Goal: Task Accomplishment & Management: Complete application form

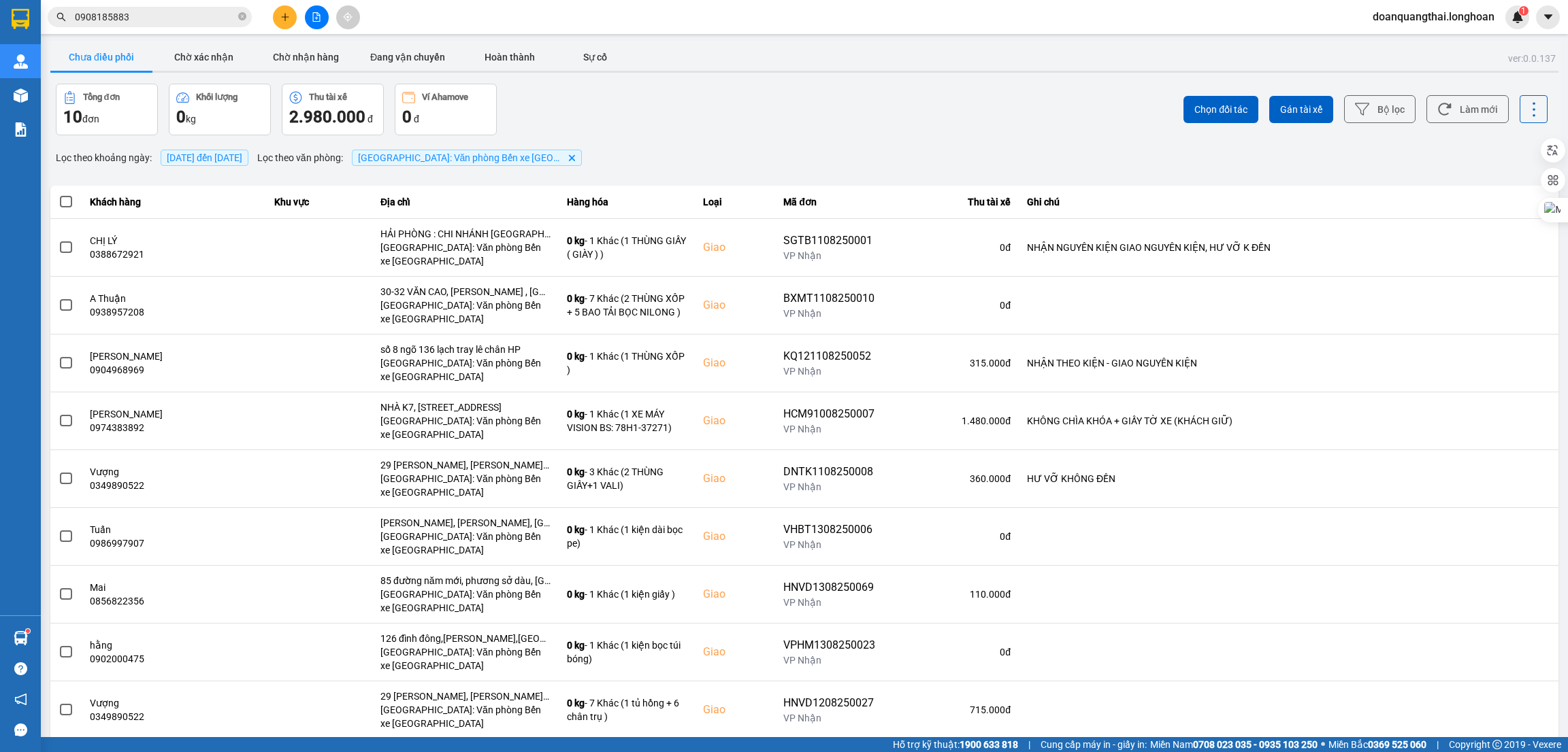
click at [280, 14] on icon "plus" at bounding box center [285, 17] width 10 height 10
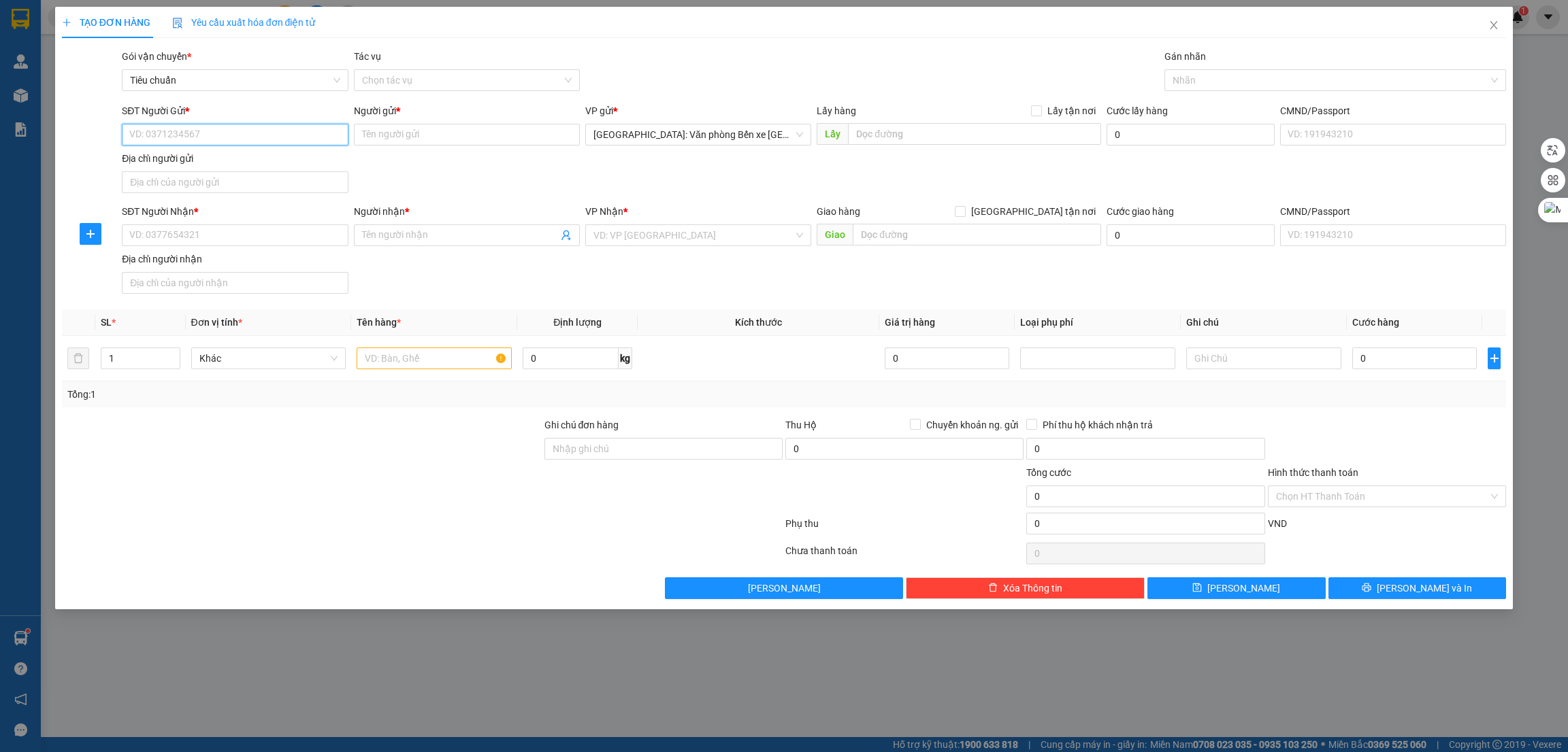
click at [201, 124] on input "SĐT Người Gửi *" at bounding box center [235, 134] width 226 height 22
click at [204, 137] on input "SĐT Người Gửi *" at bounding box center [235, 134] width 226 height 22
type input "0395748837"
click at [417, 140] on input "Người gửi *" at bounding box center [467, 134] width 226 height 22
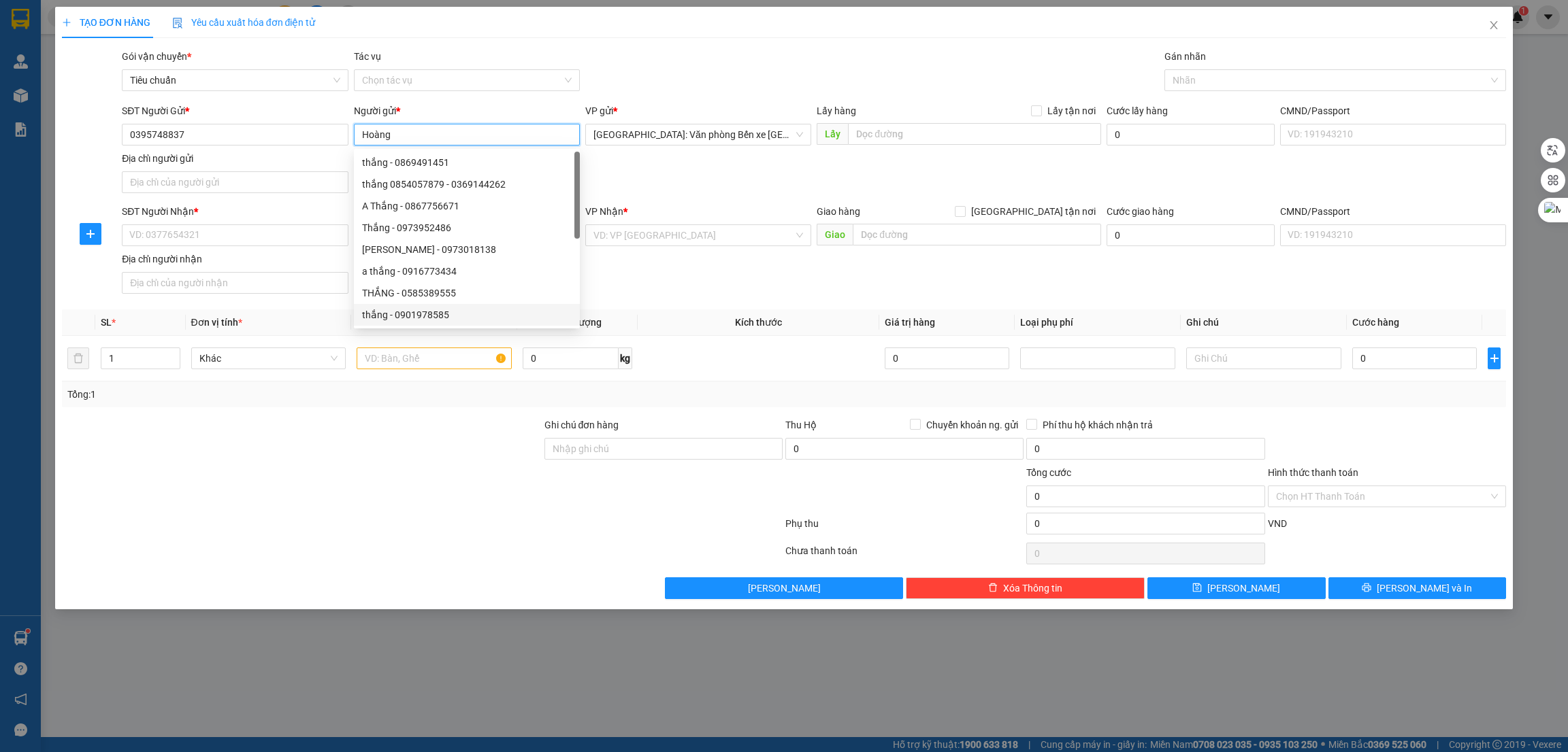
type input "Hoàng"
click at [411, 514] on div at bounding box center [422, 527] width 723 height 27
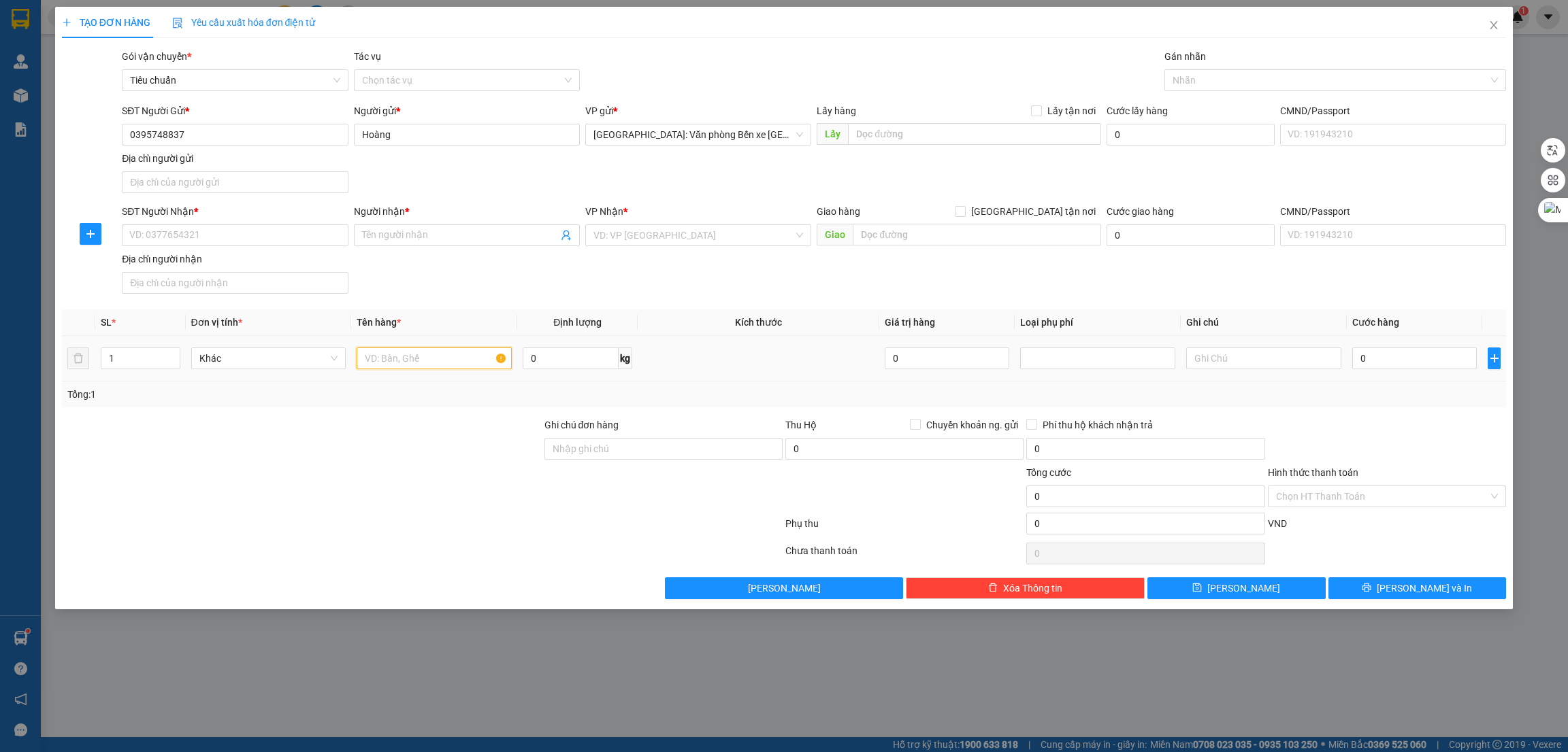
click at [417, 359] on input "text" at bounding box center [434, 358] width 155 height 22
type input "1 xe futures 67-C1 226.18"
click at [436, 489] on div at bounding box center [301, 489] width 483 height 48
click at [635, 449] on input "Ghi chú đơn hàng" at bounding box center [664, 448] width 238 height 22
type input "1 CHÌA KHÓA"
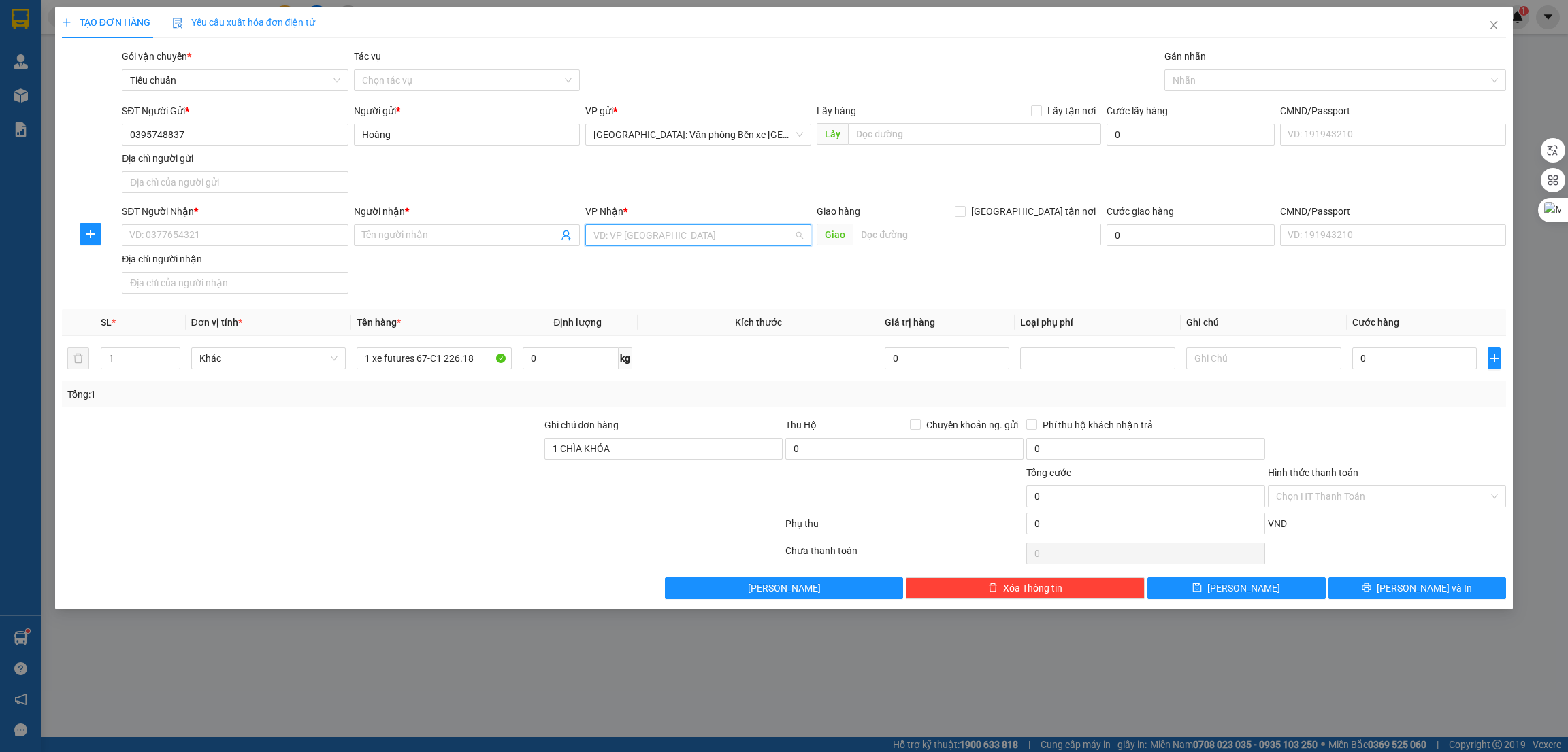
click at [687, 240] on input "search" at bounding box center [693, 235] width 200 height 20
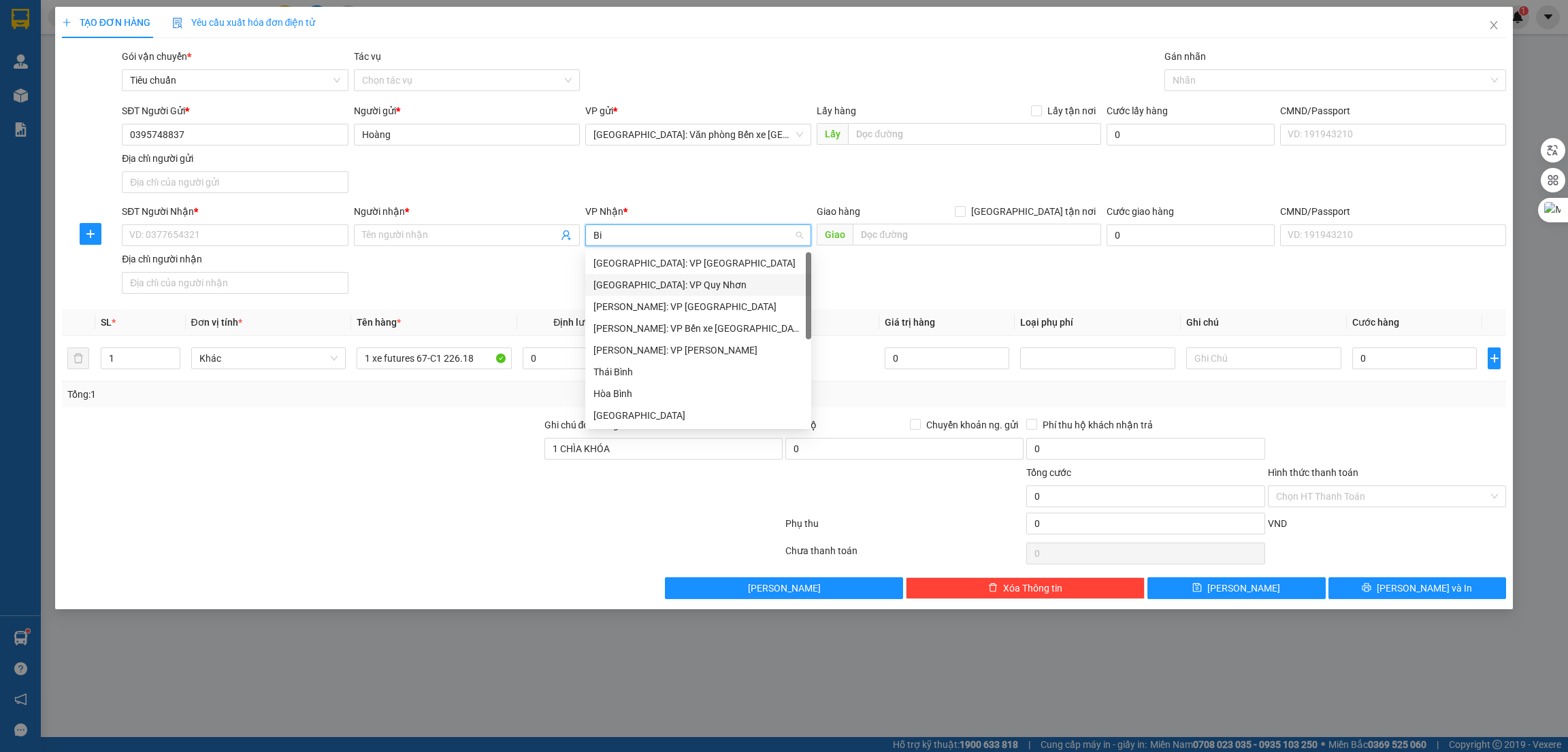
type input "Bi"
click at [273, 538] on div at bounding box center [422, 527] width 723 height 27
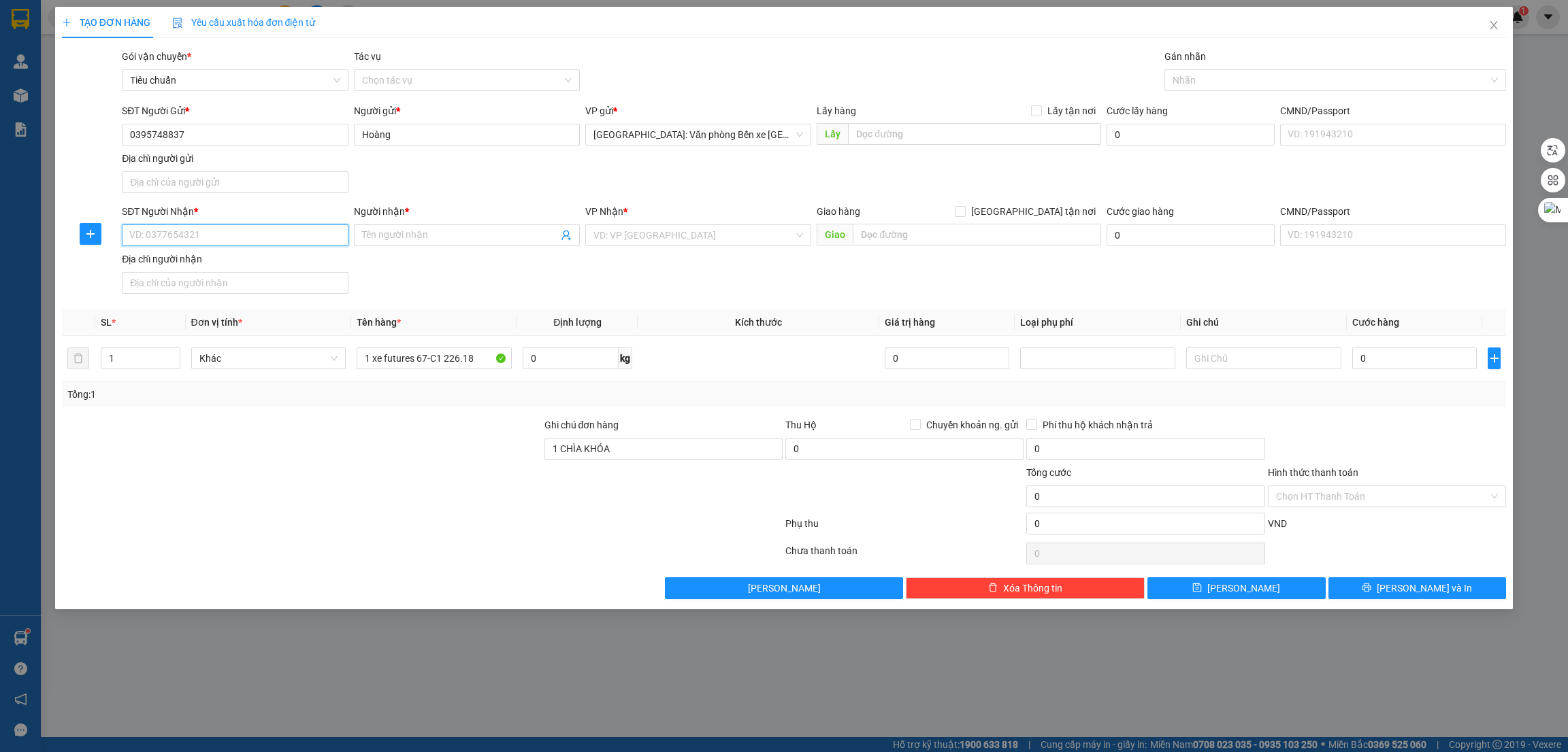
click at [236, 236] on input "SĐT Người Nhận *" at bounding box center [235, 235] width 226 height 22
type input "0366206442"
click at [242, 269] on div "0366206442 - [PERSON_NAME]" at bounding box center [234, 263] width 209 height 15
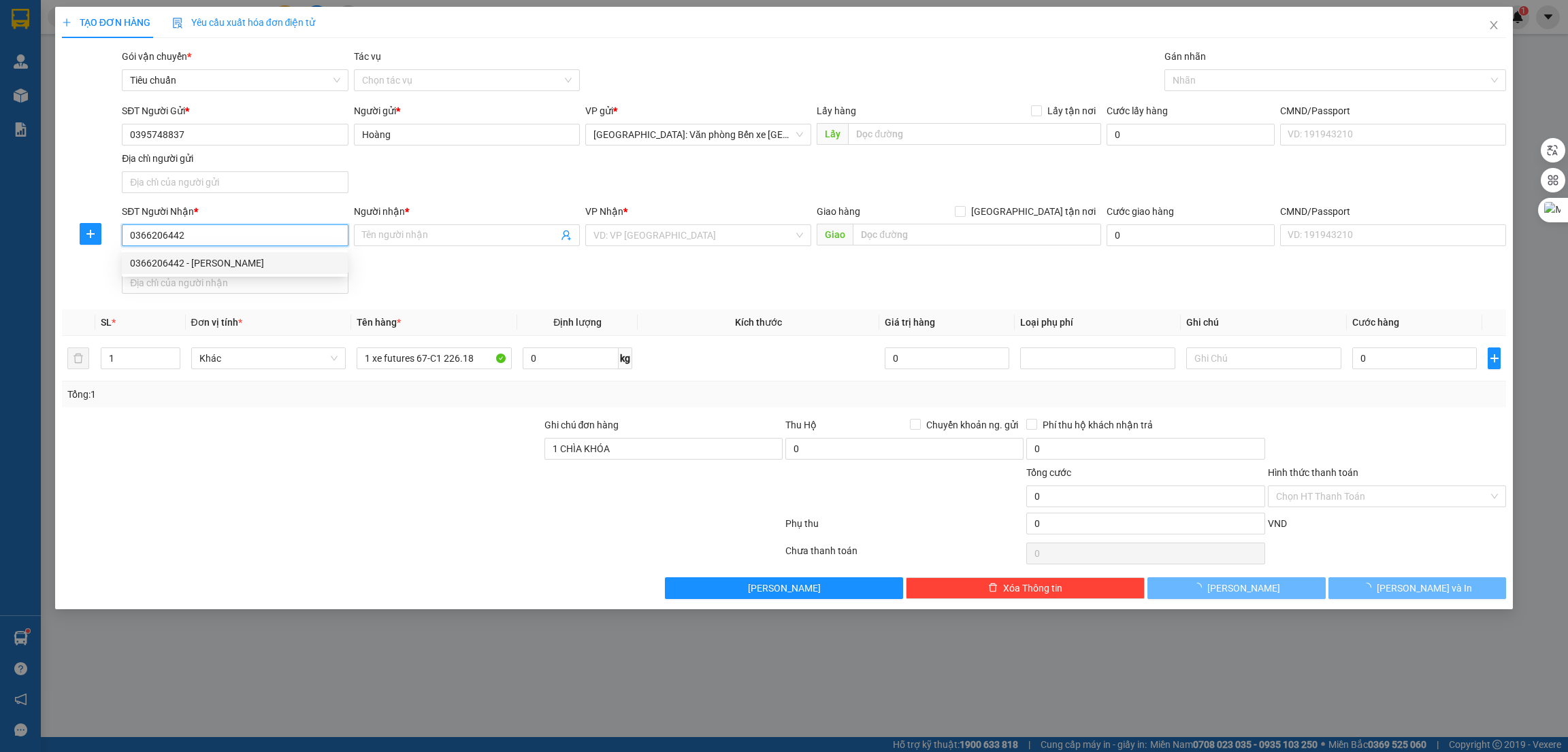
type input "anh thuận"
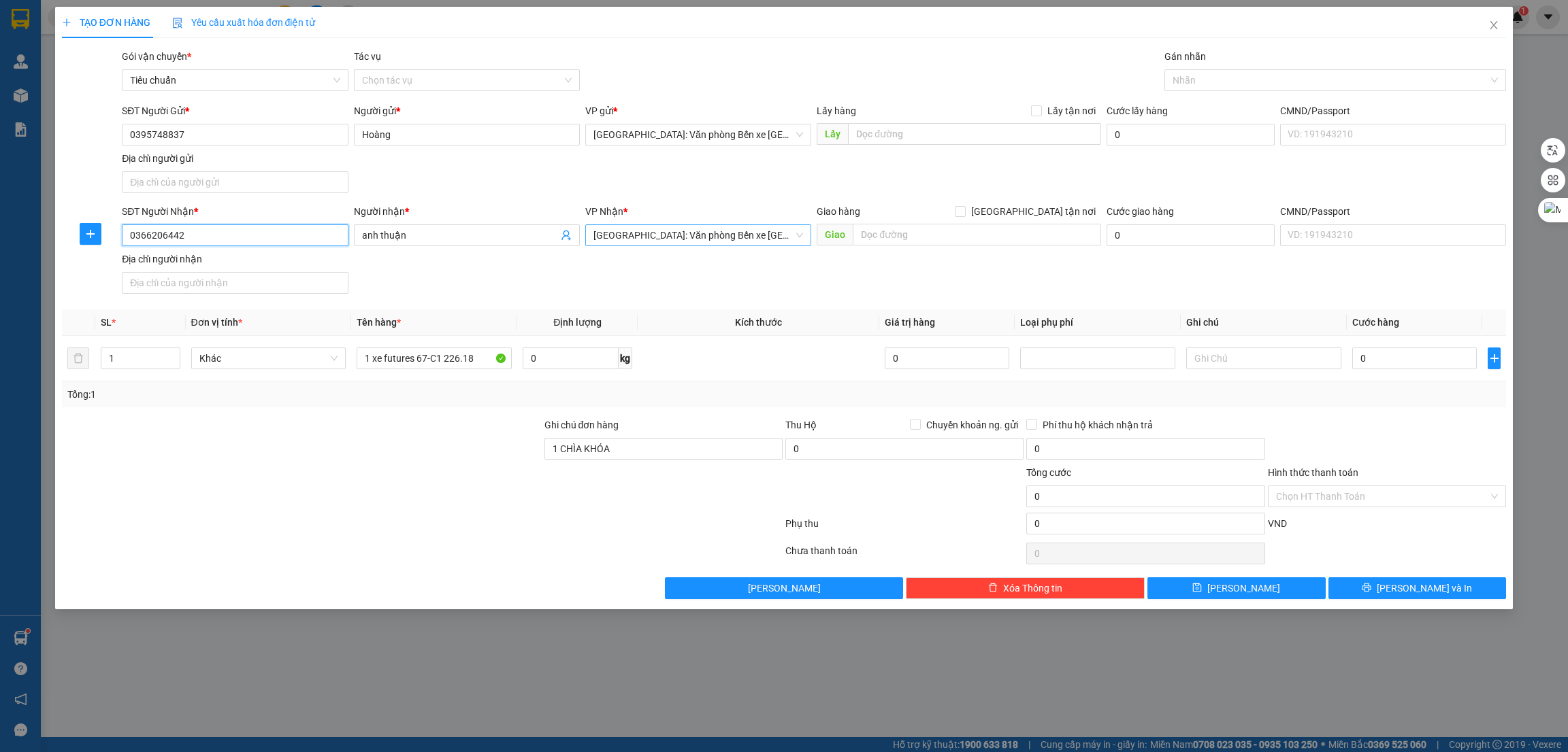
click at [786, 241] on span "[GEOGRAPHIC_DATA]: Văn phòng Bến xe [GEOGRAPHIC_DATA]" at bounding box center [698, 235] width 209 height 20
type input "0366206442"
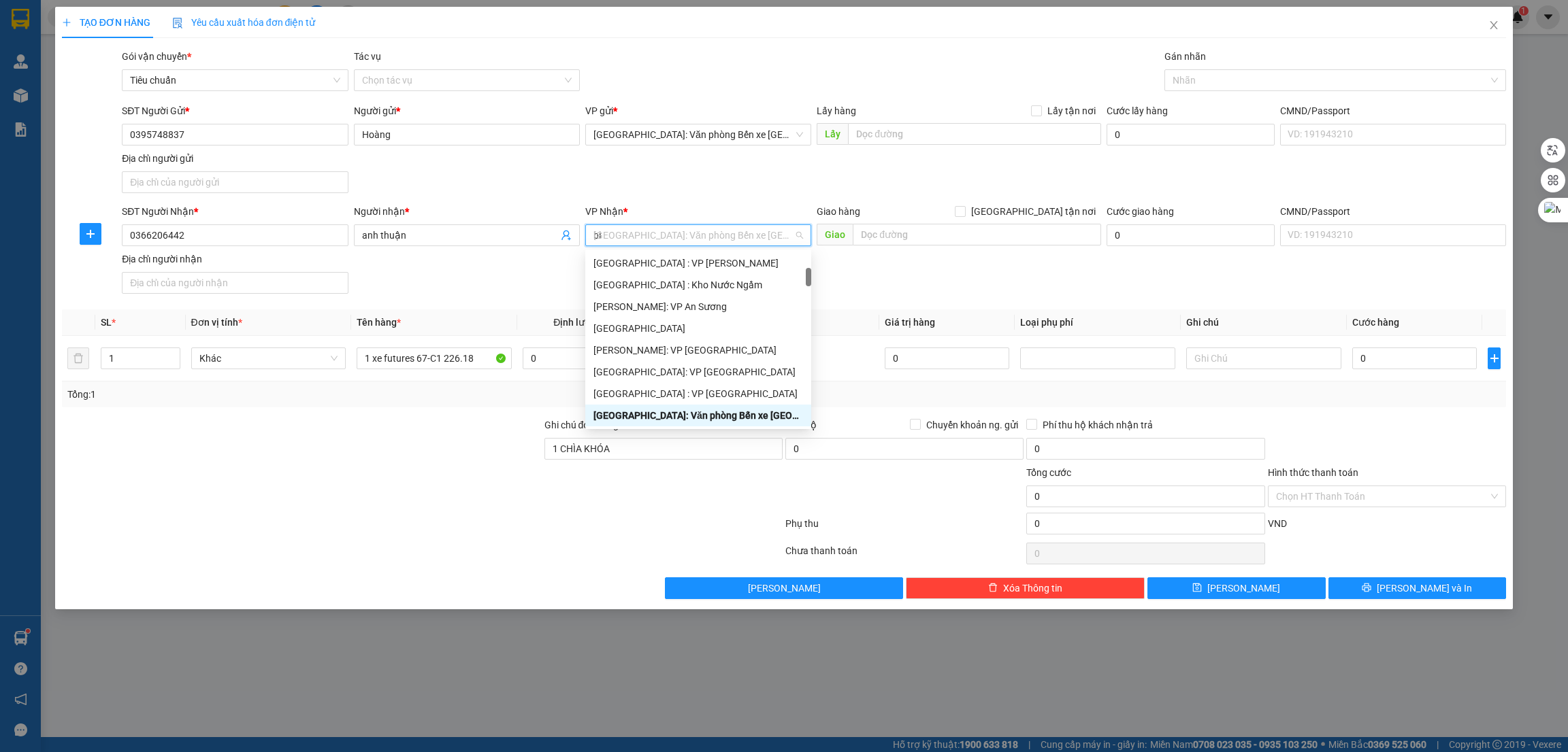
scroll to position [22, 0]
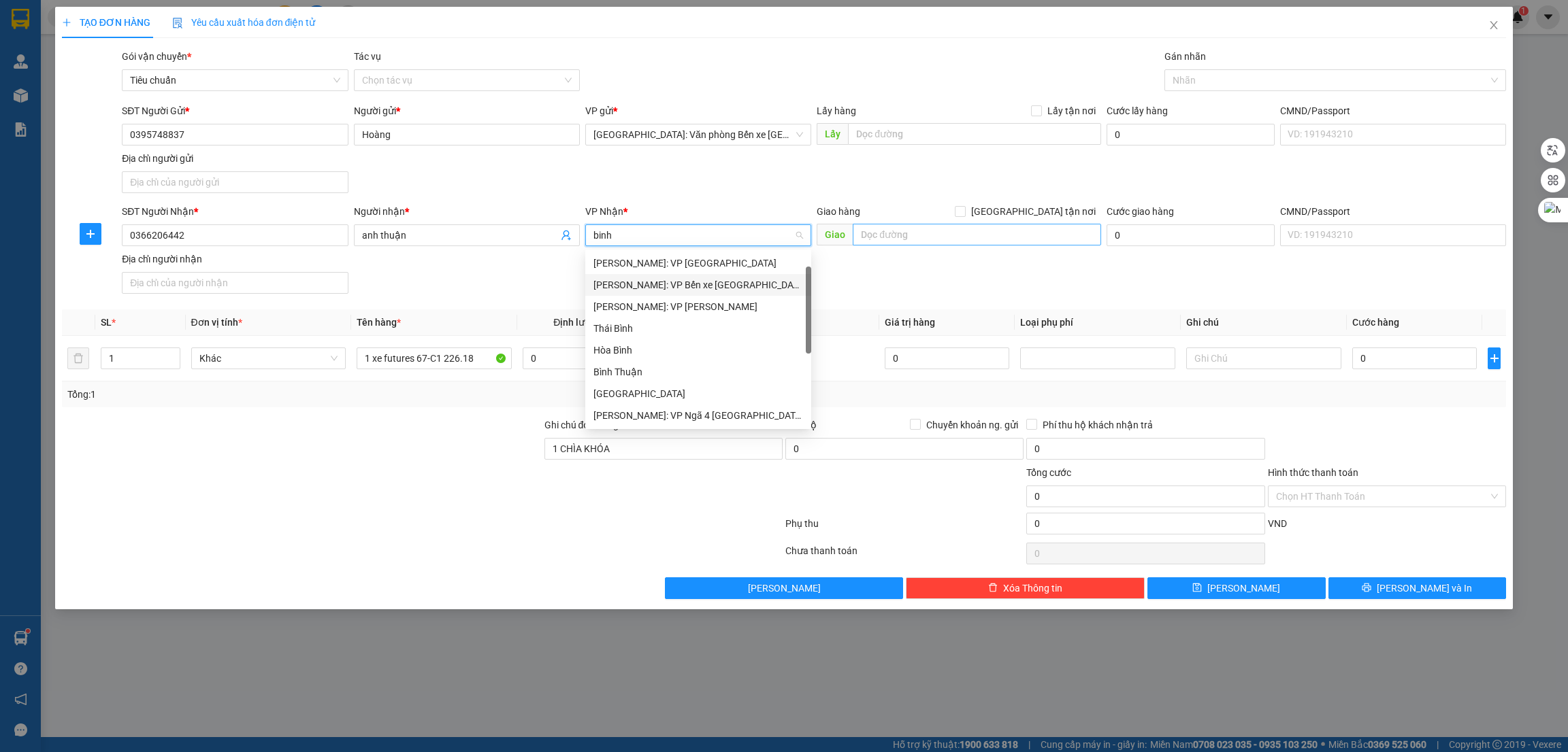
type input "binh"
click at [913, 234] on input "text" at bounding box center [976, 234] width 247 height 22
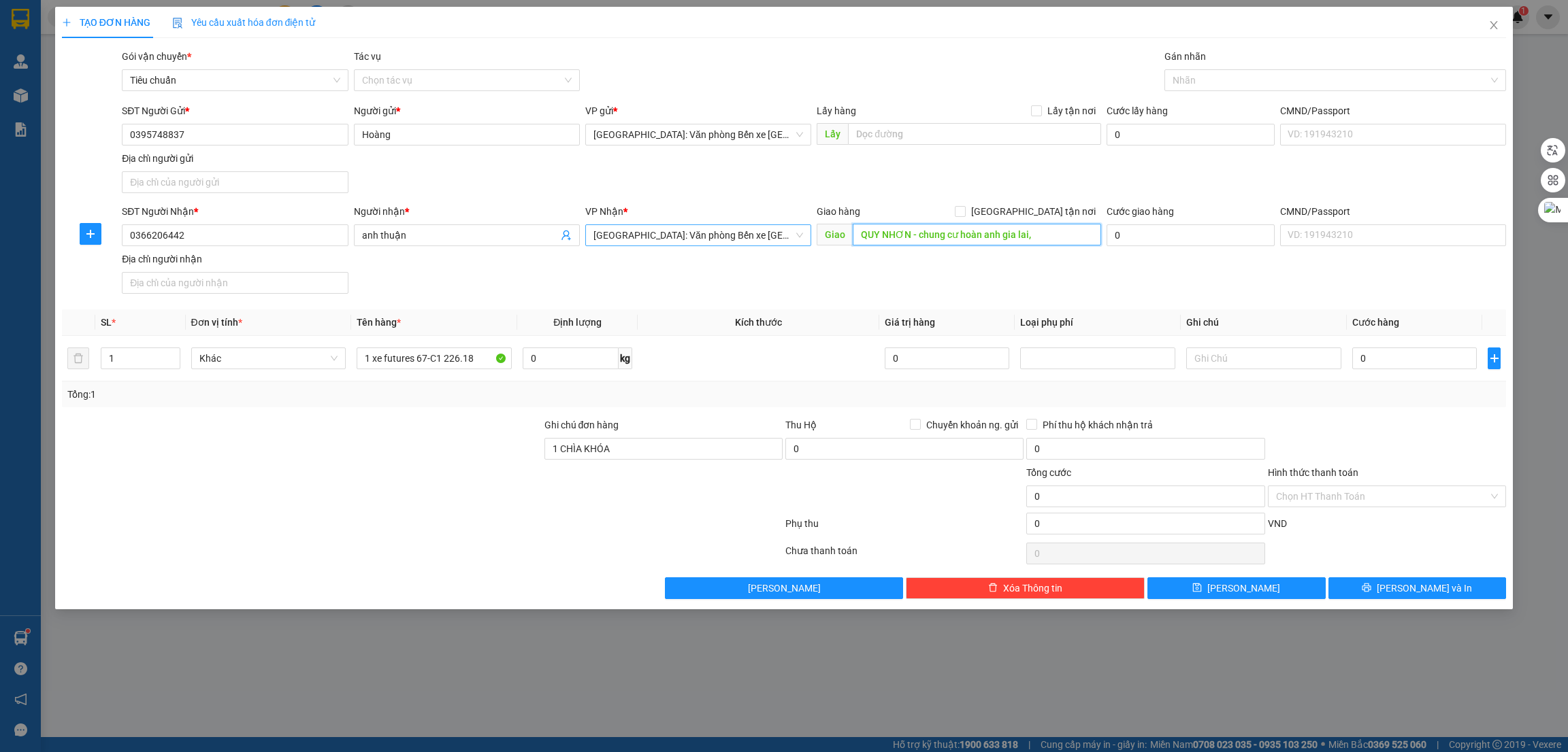
click at [957, 239] on input "QUY NHƠN - chung cư hoàn anh gia lai," at bounding box center [976, 234] width 247 height 22
click at [988, 237] on input "QUY NHƠN - chung cư hoàn anh gia lai," at bounding box center [976, 234] width 247 height 22
drag, startPoint x: 919, startPoint y: 232, endPoint x: 1035, endPoint y: 246, distance: 116.8
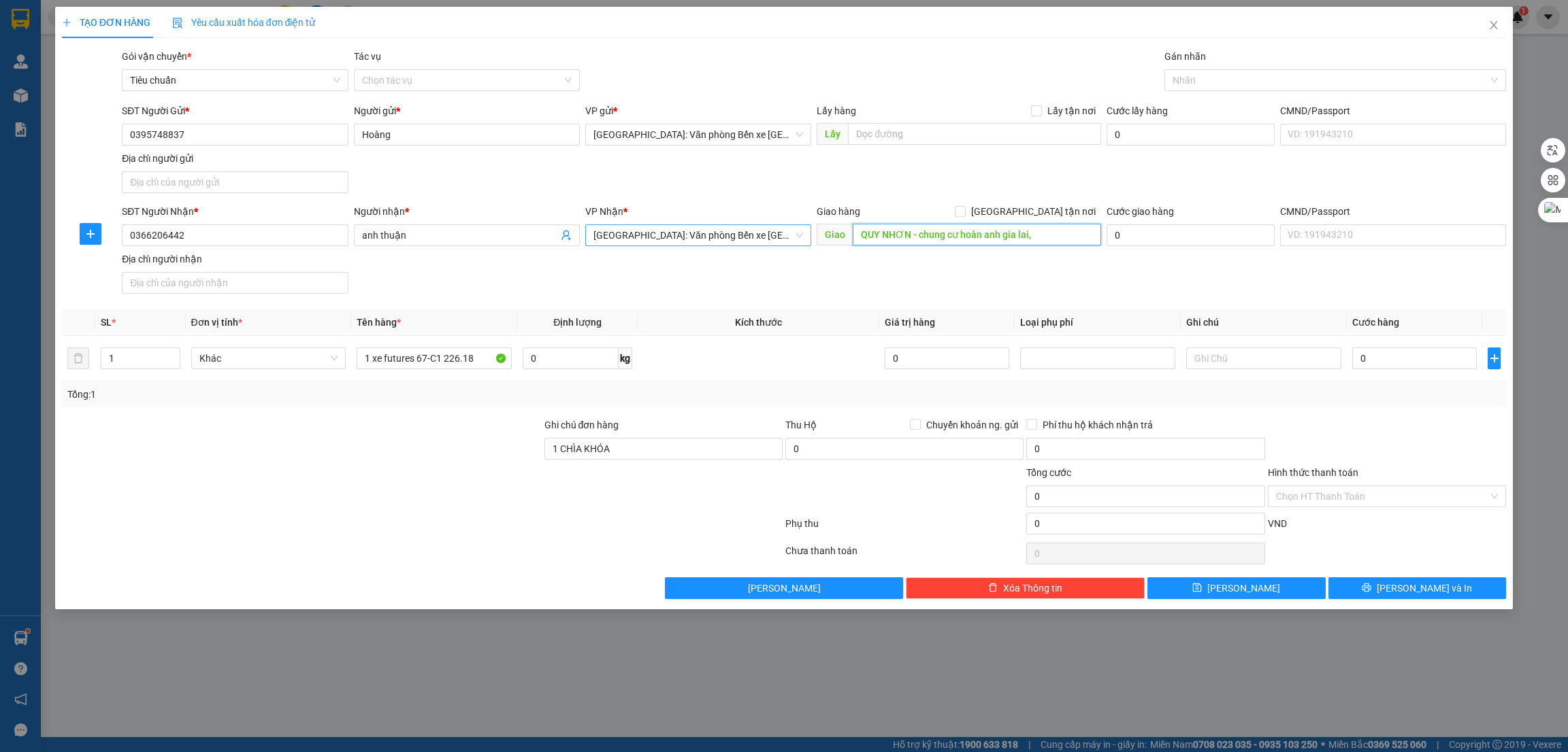
click at [1035, 246] on input "QUY NHƠN - chung cư hoàn anh gia lai," at bounding box center [976, 234] width 247 height 22
click at [1048, 242] on input "QUY NHƠN - chung cư hoàn anh gia lai," at bounding box center [976, 234] width 247 height 22
paste input "[PERSON_NAME], [GEOGRAPHIC_DATA], [GEOGRAPHIC_DATA], [GEOGRAPHIC_DATA]"
type input "QUY NHƠN - chung cư hoàn anh gia lai, [PERSON_NAME], [GEOGRAPHIC_DATA], [GEOGRA…"
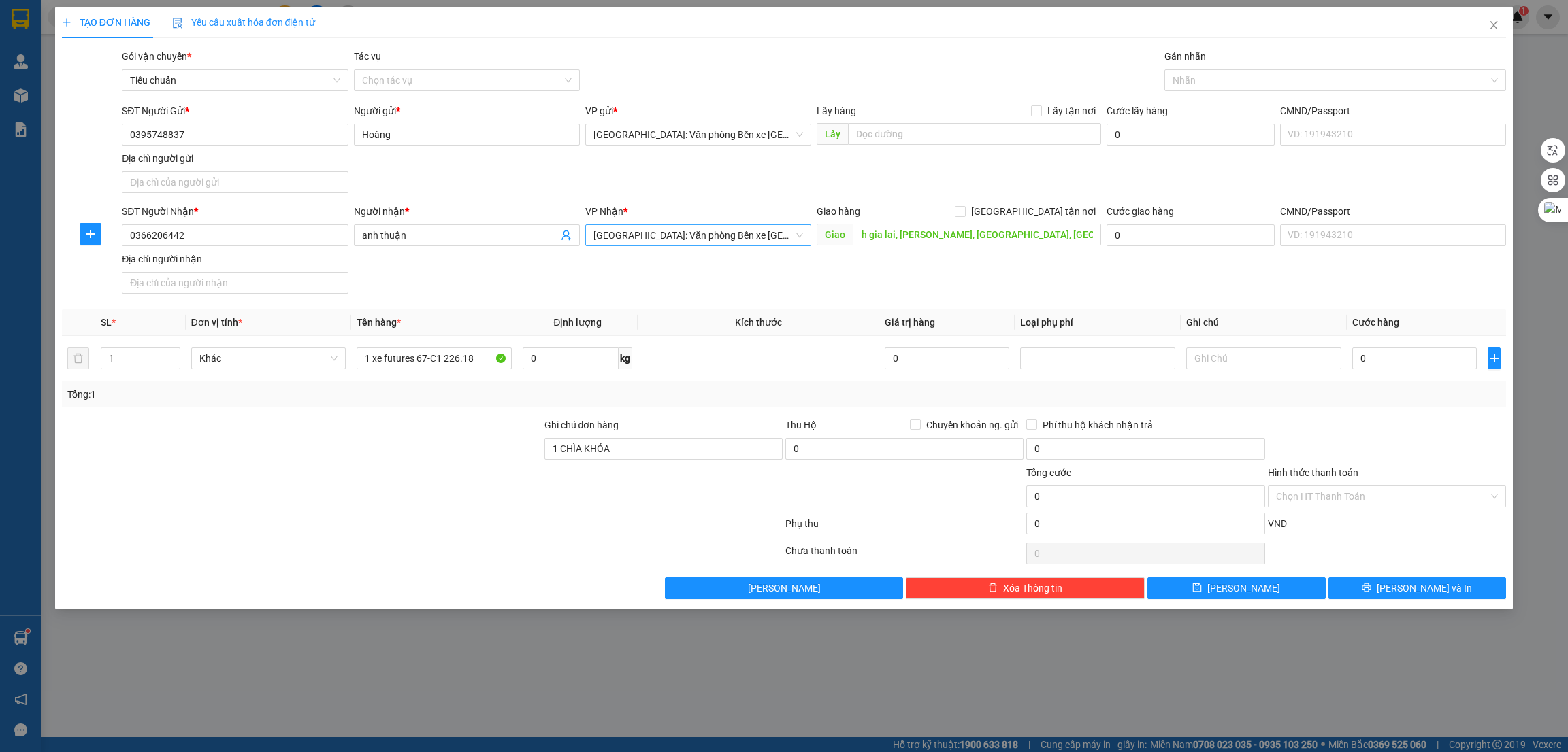
scroll to position [0, 0]
click at [1395, 368] on input "0" at bounding box center [1414, 358] width 124 height 22
type input "1"
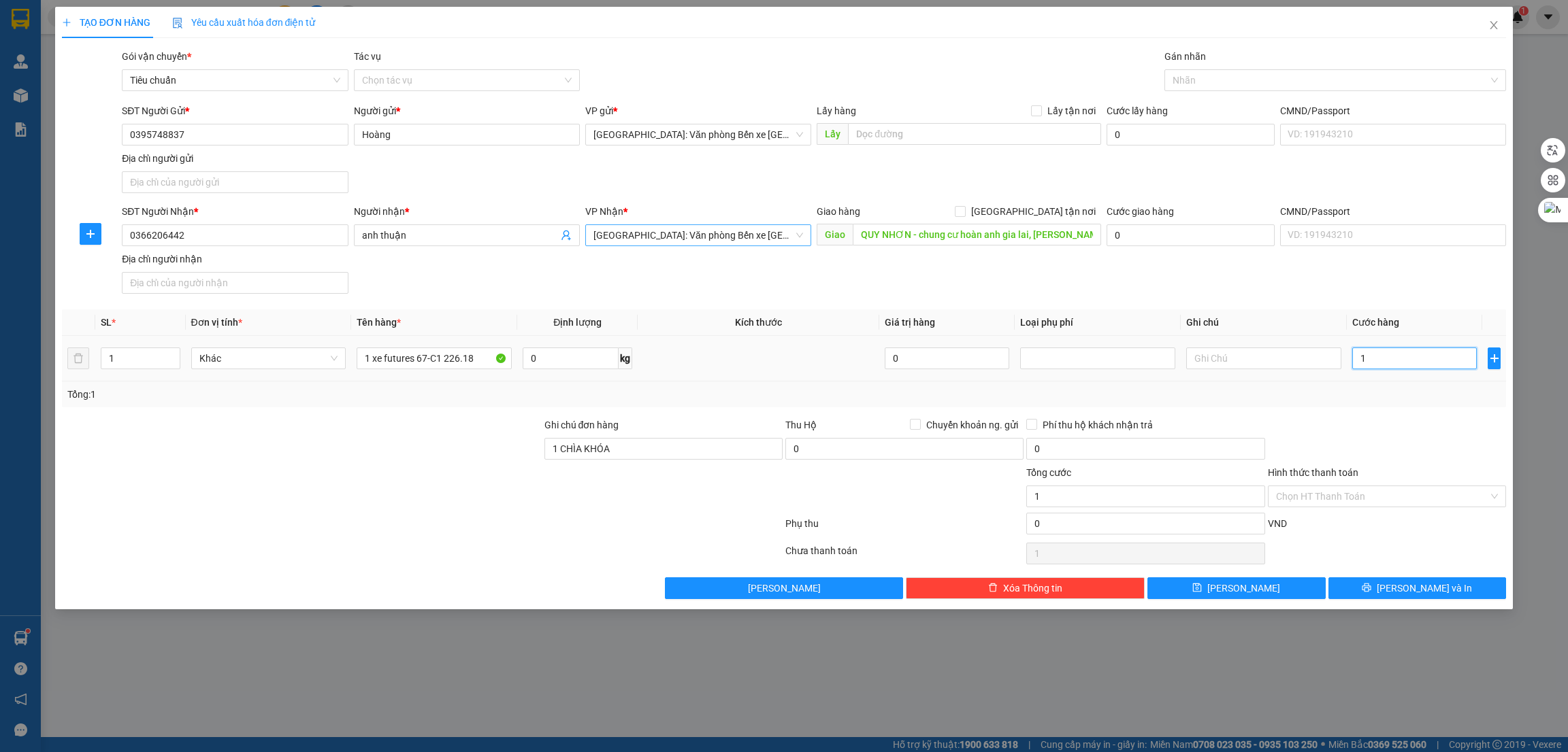
type input "12"
type input "122"
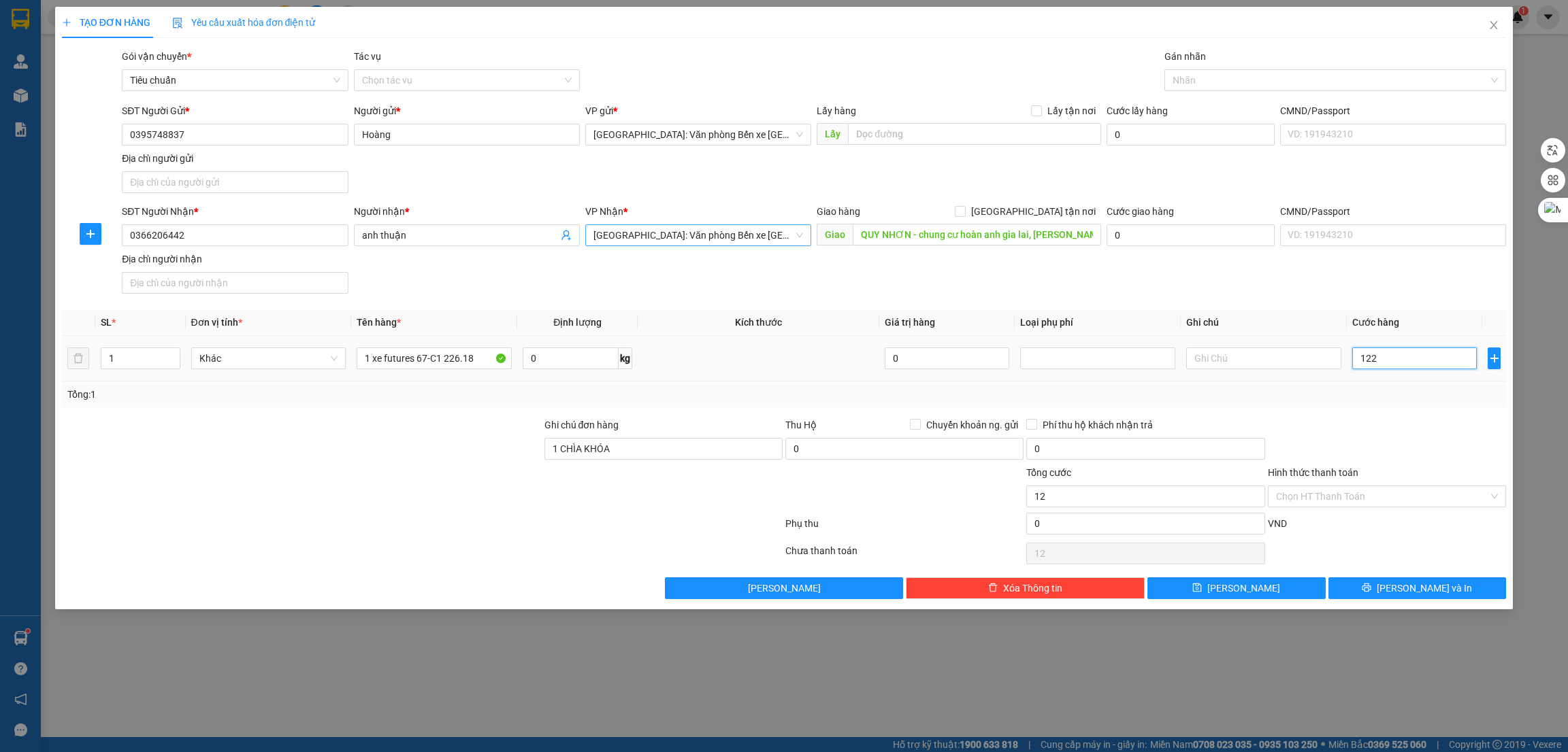
type input "122"
type input "1.220"
type input "12.200"
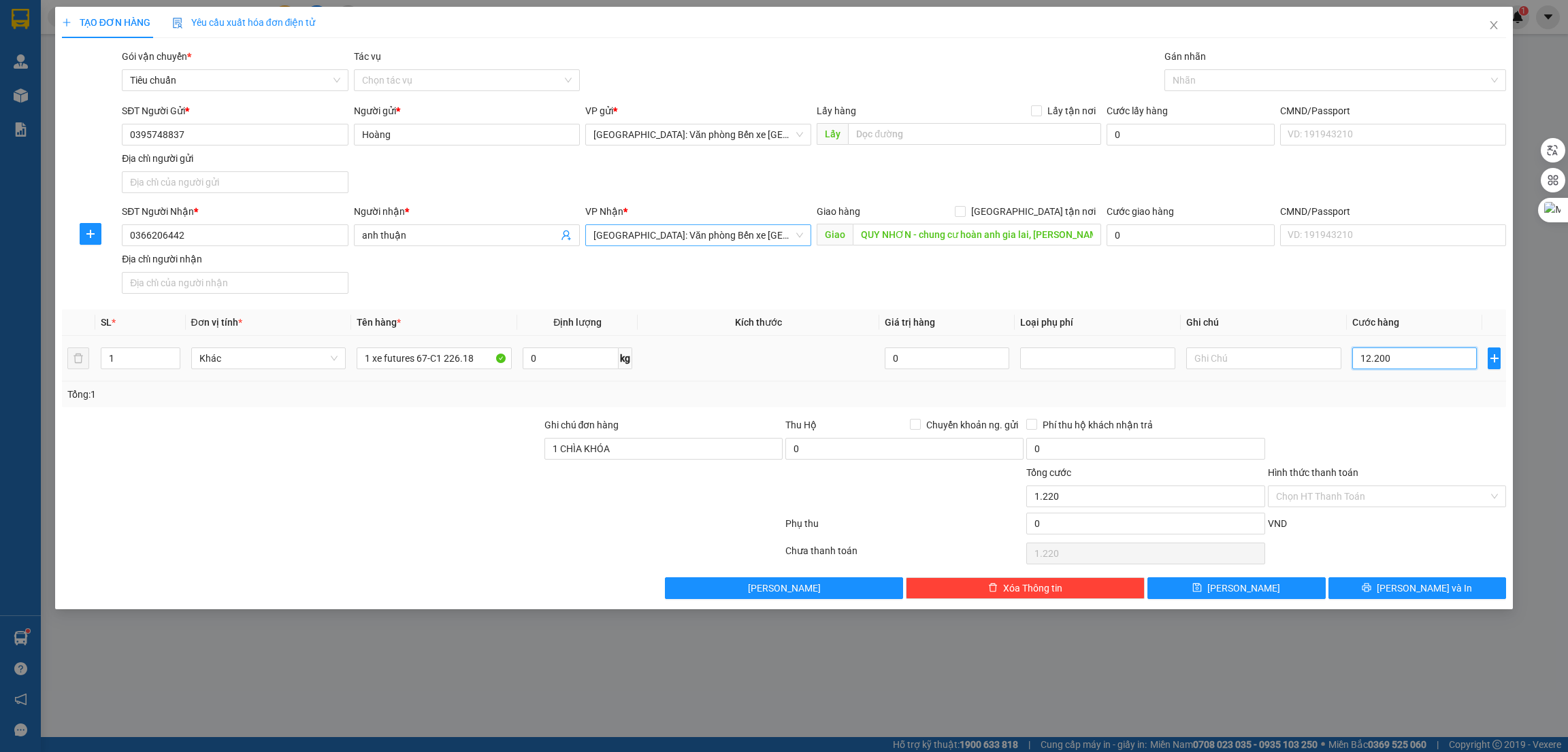
type input "12.200"
type input "122.000"
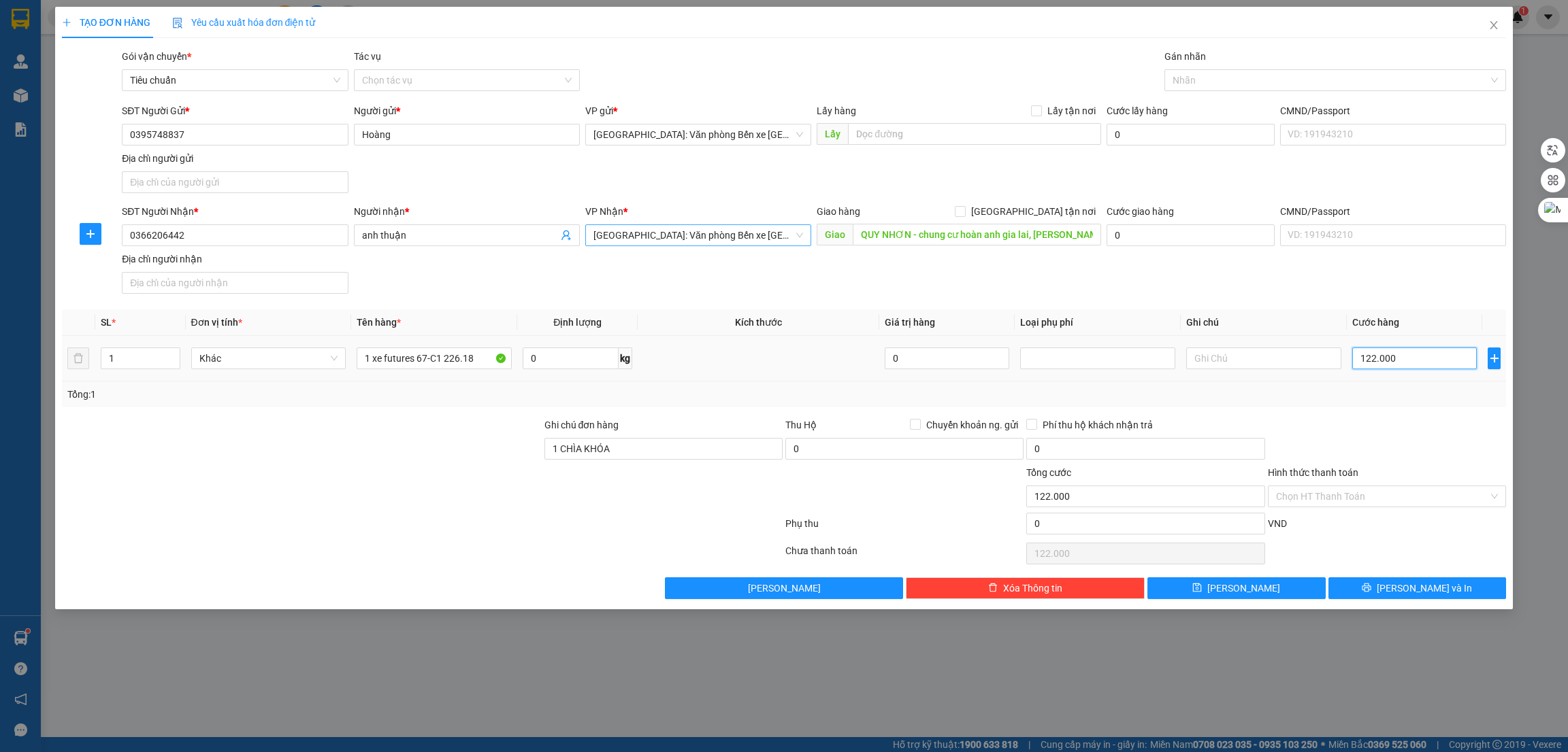
type input "1.220.000"
click at [1234, 86] on div at bounding box center [1329, 80] width 322 height 16
type input "1.220.000"
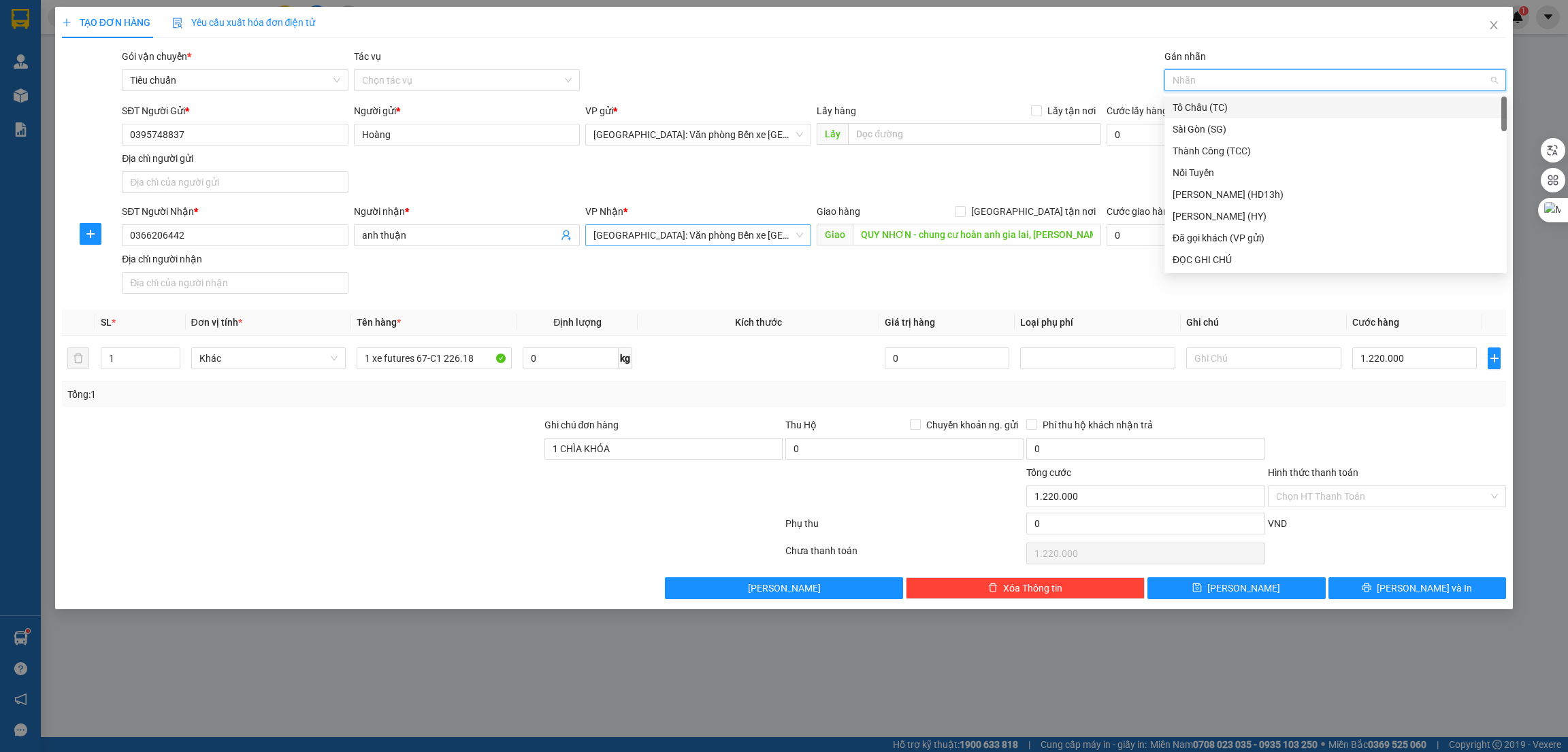
type input "x"
click at [1235, 135] on div "Xe máy" at bounding box center [1335, 129] width 326 height 15
click at [1250, 84] on div "Xe máy" at bounding box center [1329, 80] width 322 height 16
type input "g"
click at [1230, 256] on div "[GEOGRAPHIC_DATA] tận nơi" at bounding box center [1335, 259] width 326 height 15
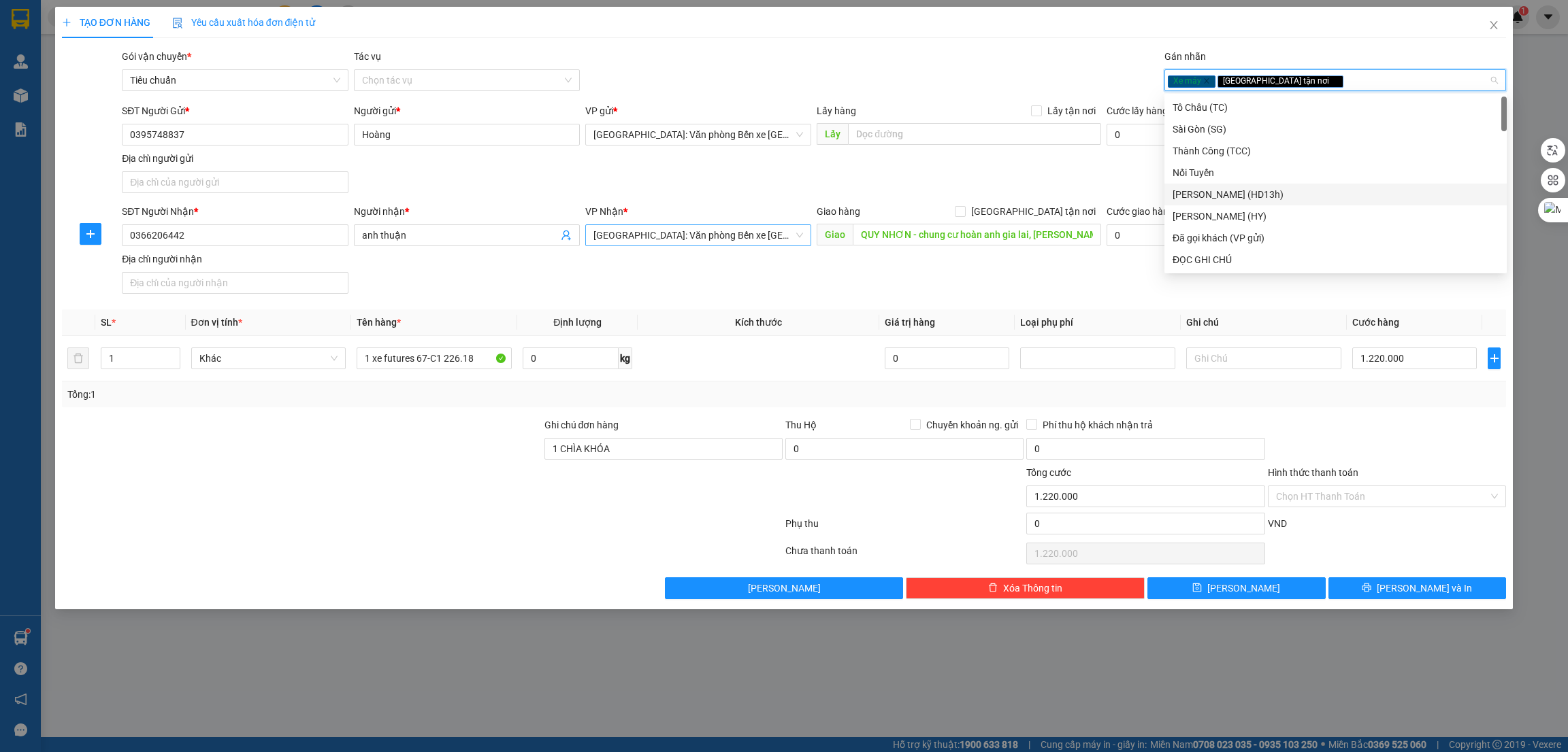
click at [1089, 190] on div "SĐT Người Gửi * 0395748837 Người gửi * Hoàng VP gửi * [GEOGRAPHIC_DATA]: Văn ph…" at bounding box center [813, 151] width 1389 height 95
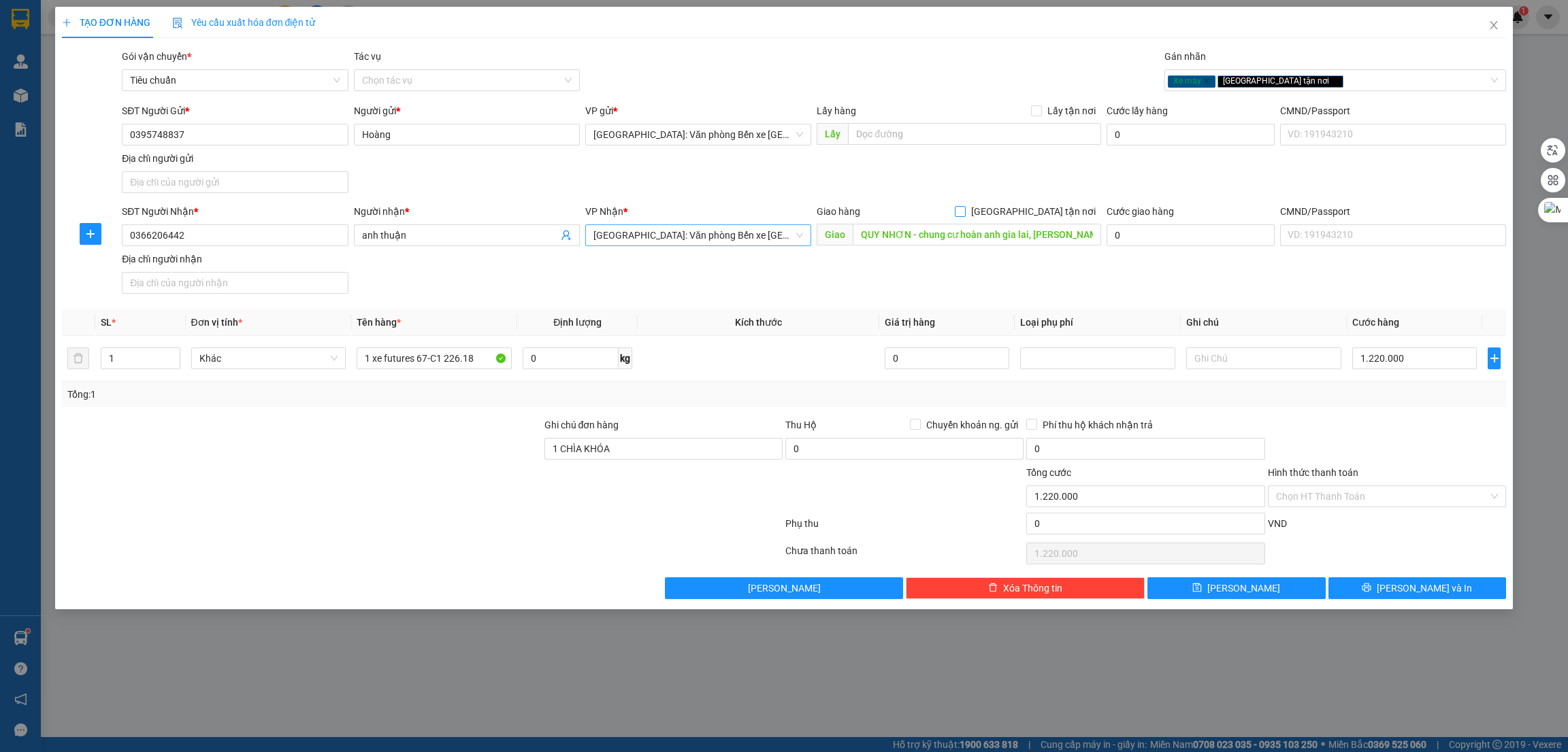
click at [964, 216] on input "[GEOGRAPHIC_DATA] tận nơi" at bounding box center [959, 211] width 10 height 10
checkbox input "true"
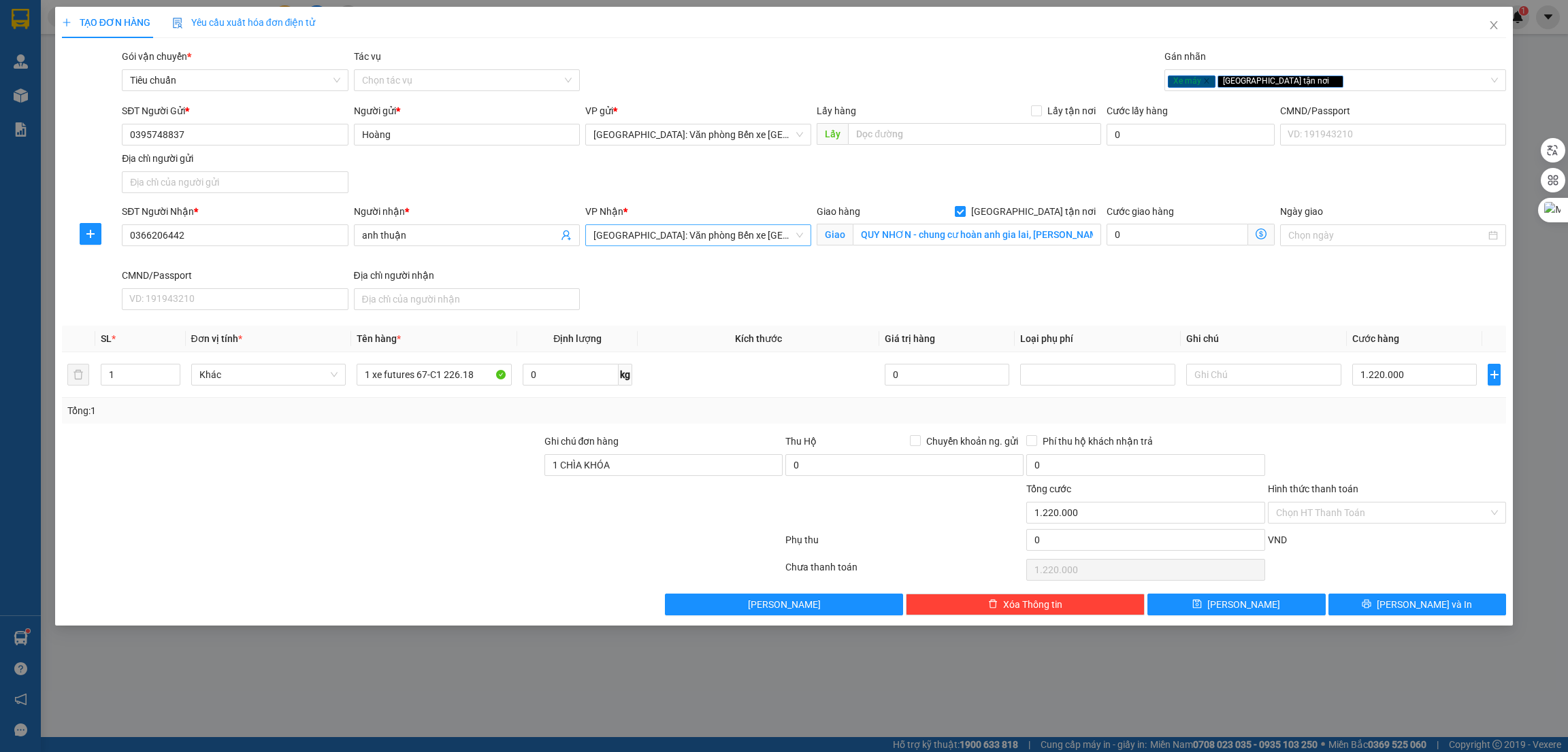
click at [717, 234] on span "[GEOGRAPHIC_DATA]: Văn phòng Bến xe [GEOGRAPHIC_DATA]" at bounding box center [698, 235] width 209 height 20
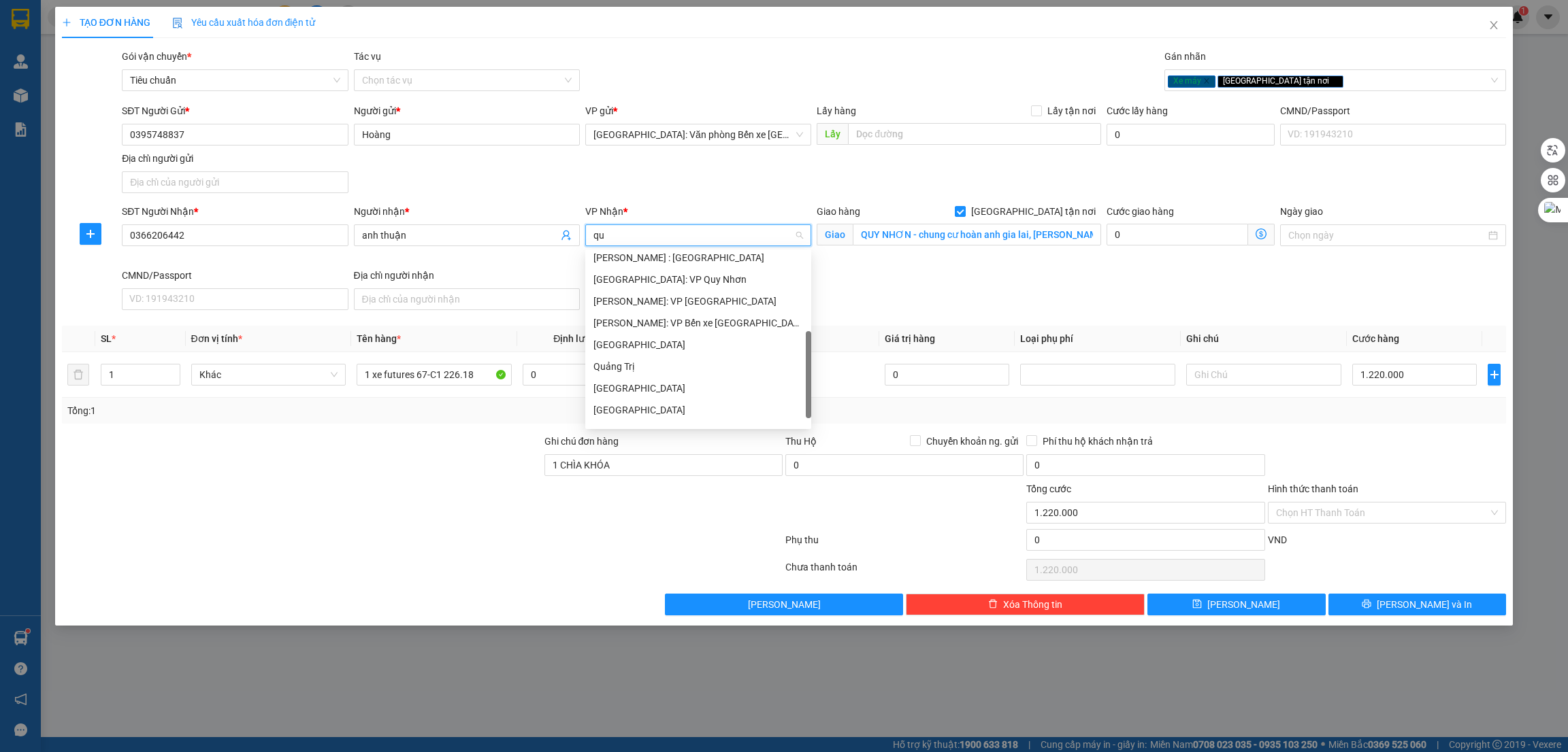
type input "quy"
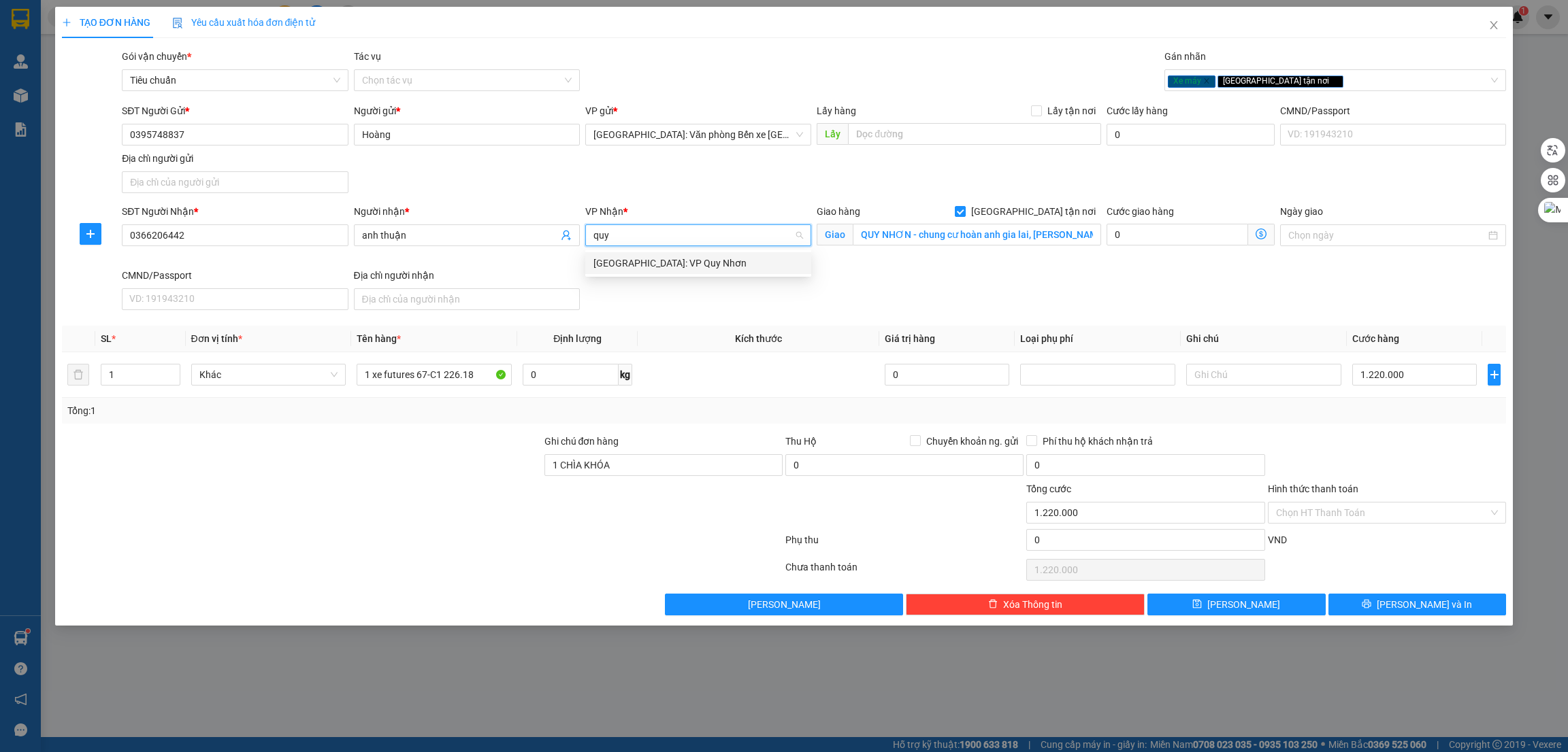
click at [724, 258] on div "[GEOGRAPHIC_DATA]: VP Quy Nhơn" at bounding box center [698, 263] width 209 height 15
click at [431, 527] on div at bounding box center [301, 505] width 483 height 48
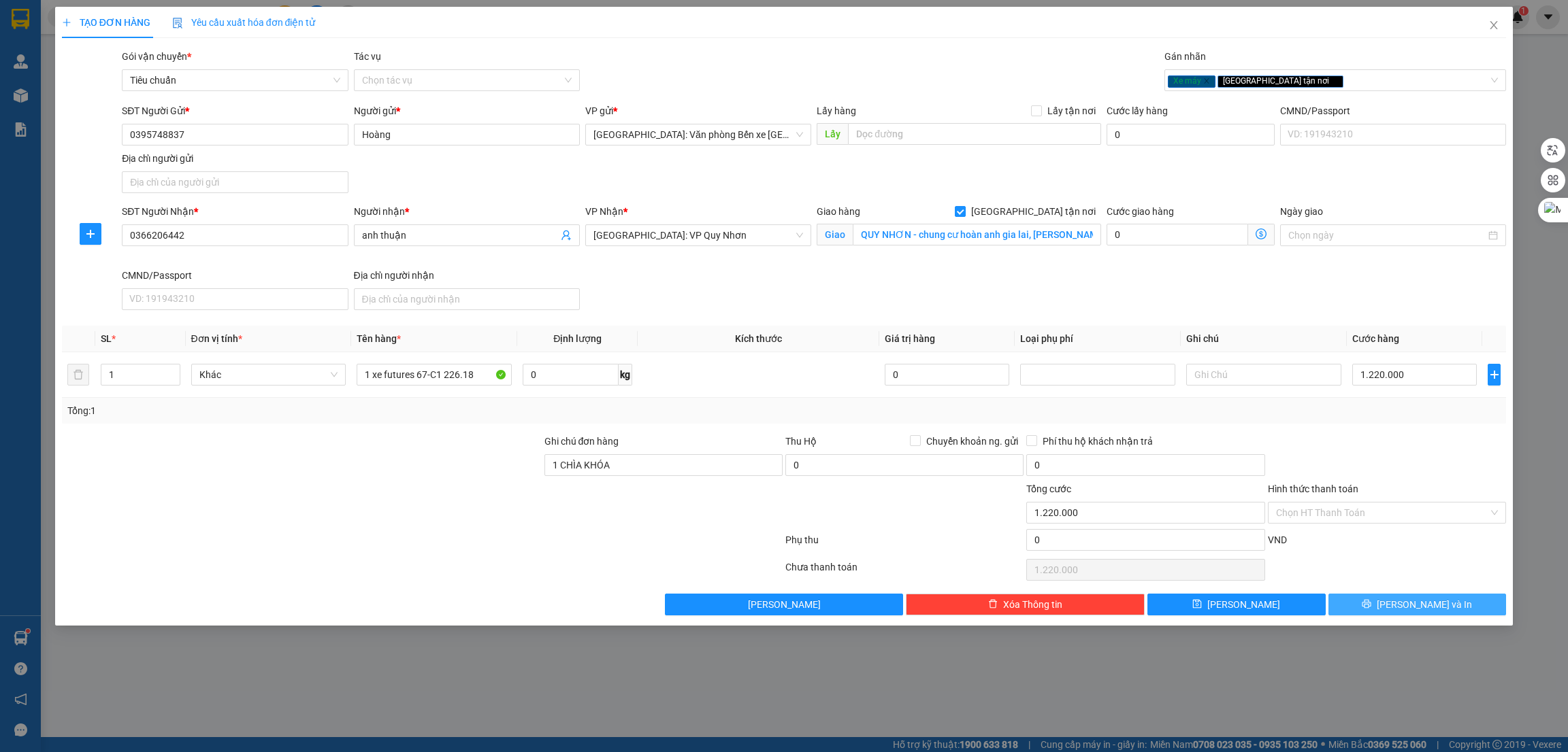
click at [1389, 604] on button "[PERSON_NAME] và In" at bounding box center [1417, 604] width 179 height 22
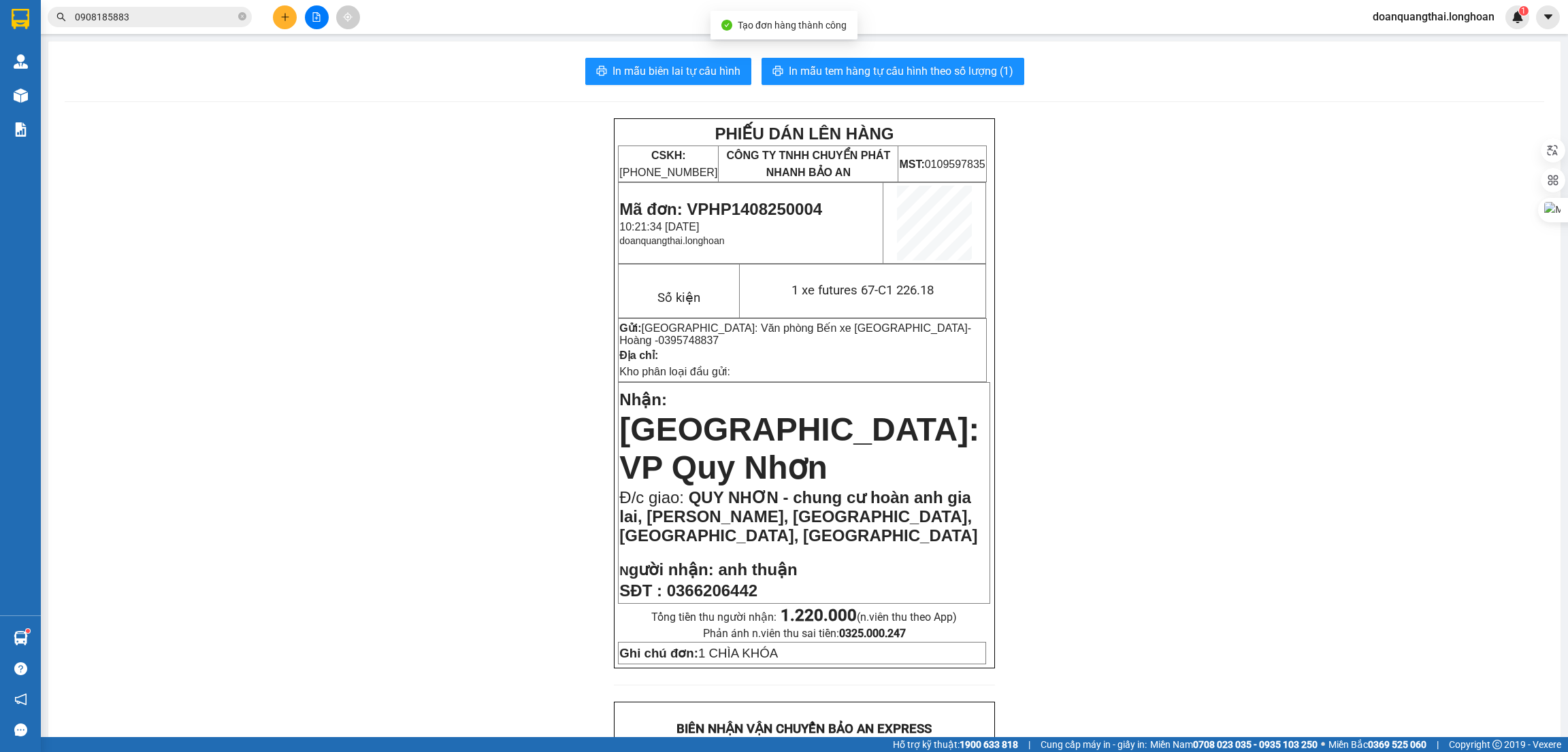
click at [685, 65] on span "In mẫu biên lai tự cấu hình" at bounding box center [677, 70] width 128 height 17
click at [906, 65] on span "In mẫu tem hàng tự cấu hình theo số lượng (1)" at bounding box center [901, 70] width 225 height 17
click at [120, 15] on input "0908185883" at bounding box center [155, 17] width 161 height 15
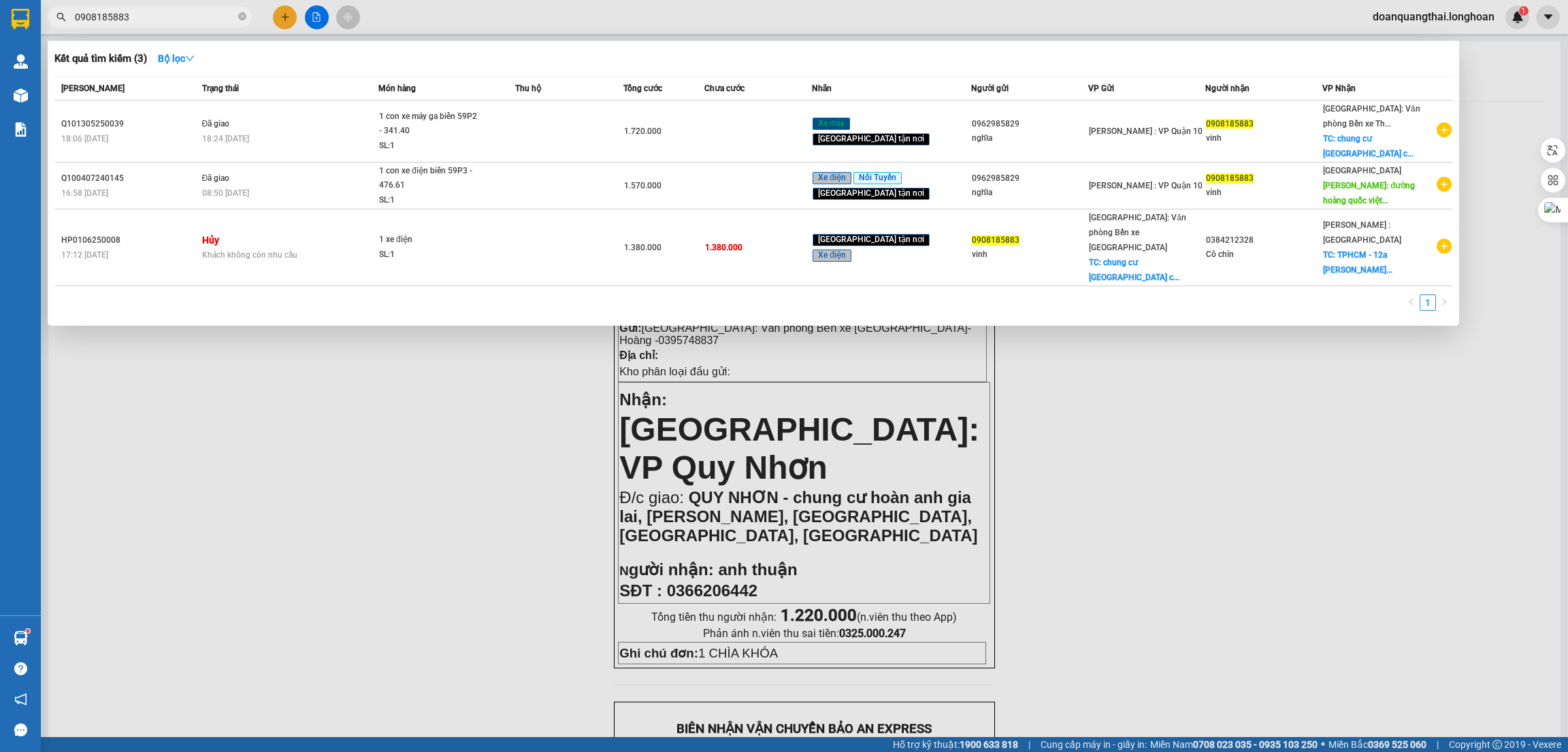
click at [120, 15] on input "0908185883" at bounding box center [155, 17] width 161 height 15
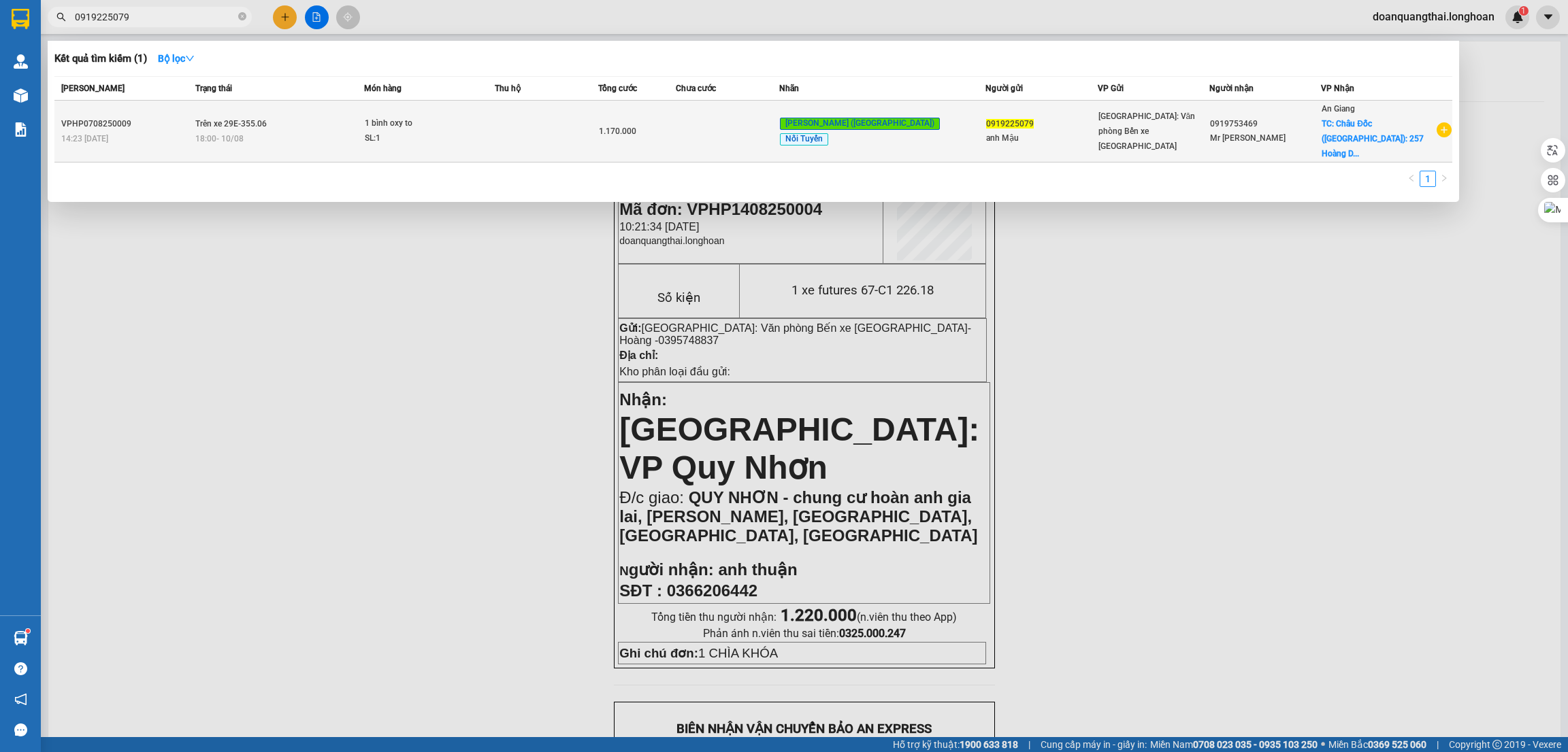
type input "0919225079"
click at [313, 141] on td "Trên xe 29E-355.06 18:00 [DATE]" at bounding box center [277, 132] width 172 height 62
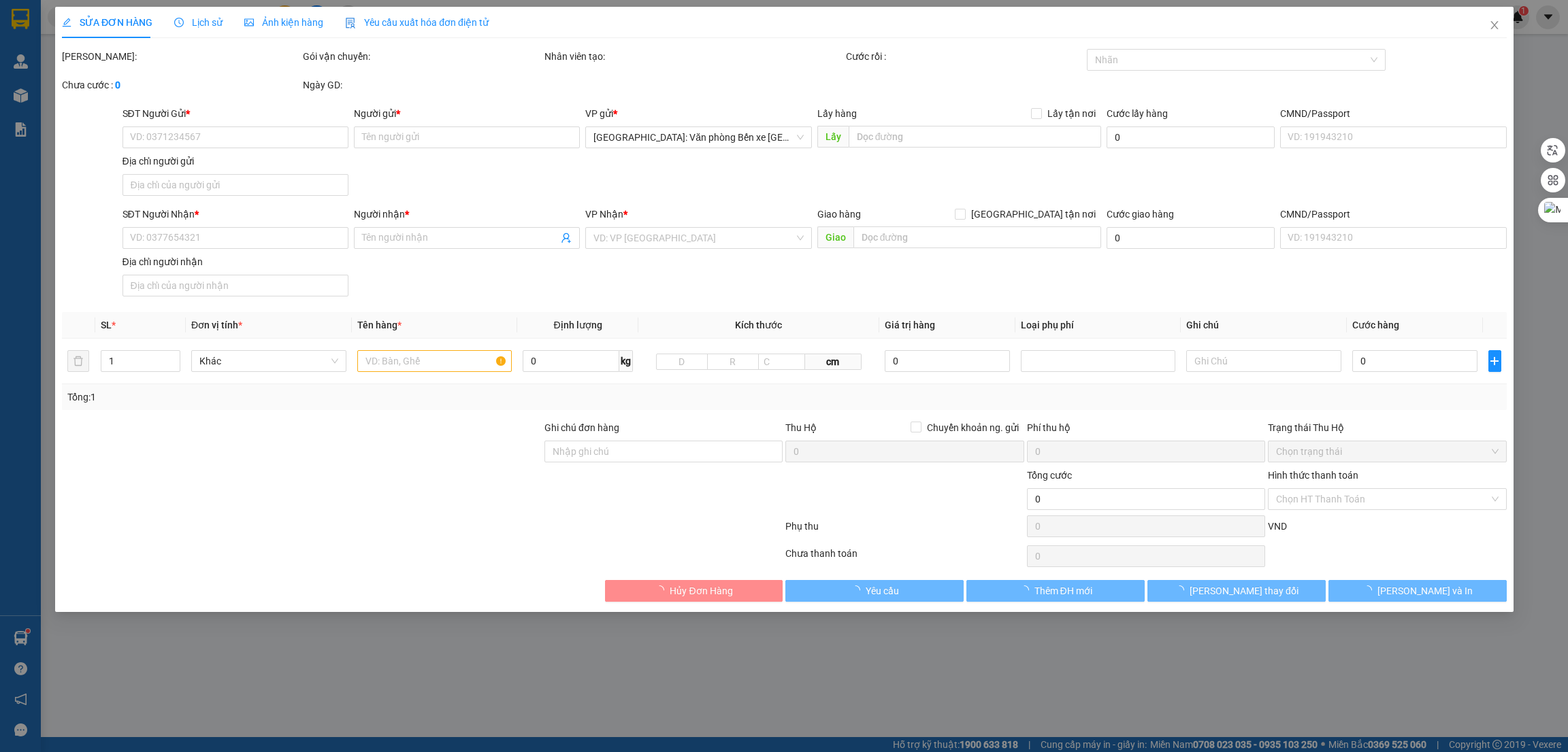
type input "0919225079"
type input "anh Mậu"
type input "0919753469"
type input "Mr [PERSON_NAME]"
checkbox input "true"
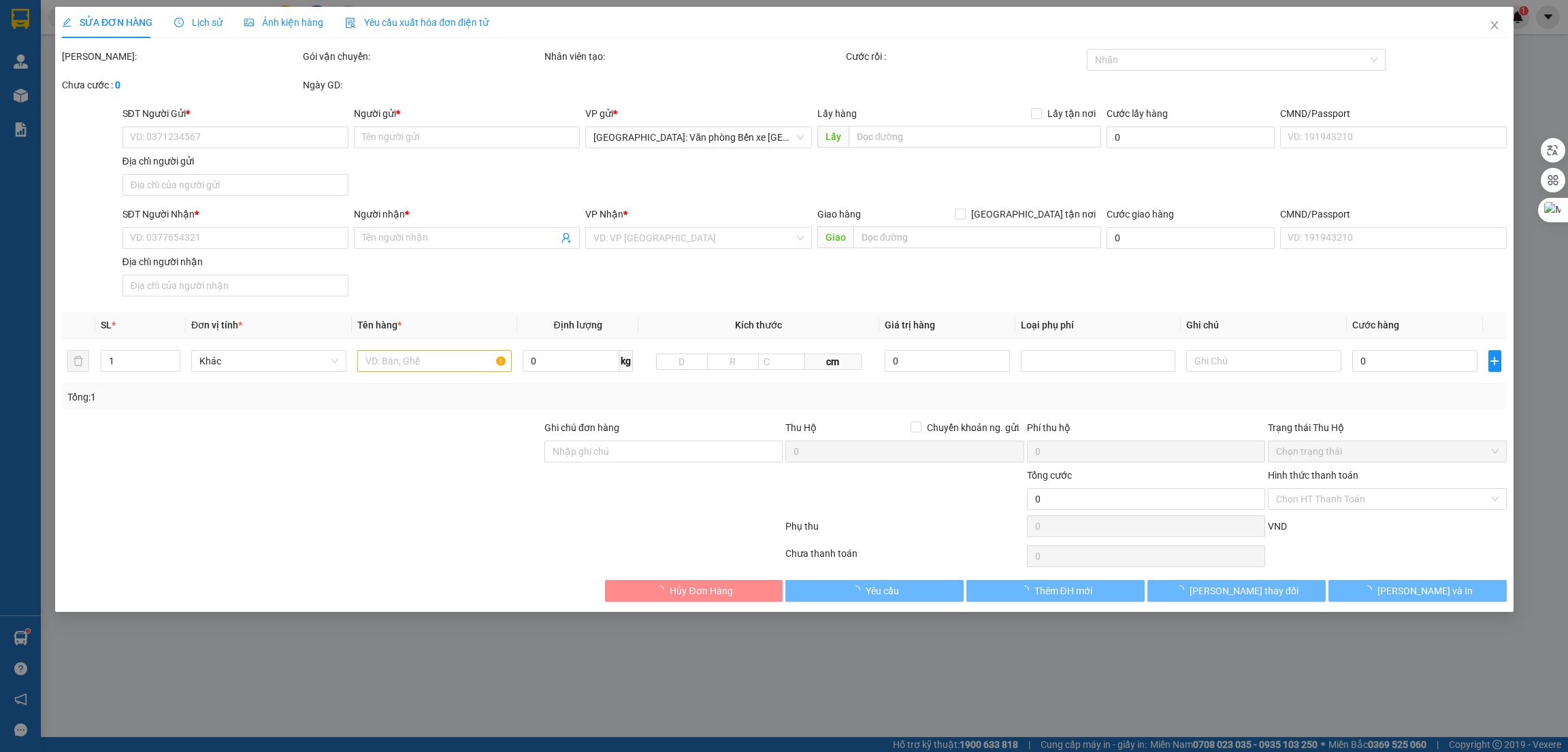
type input "Châu Đốc ([GEOGRAPHIC_DATA]): 257 [GEOGRAPHIC_DATA], [GEOGRAPHIC_DATA], [GEOGRA…"
type input "1.170.000"
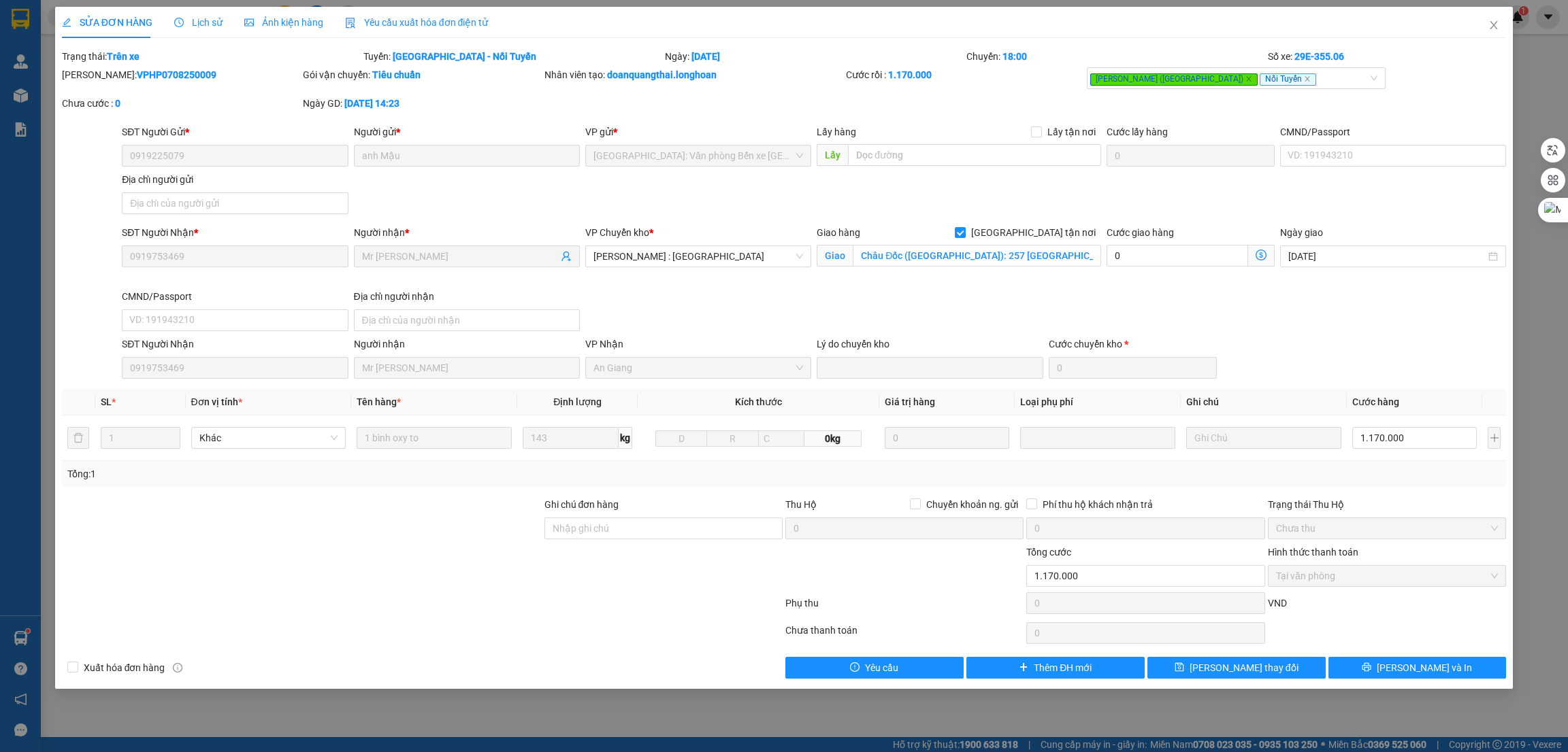
click at [440, 540] on div at bounding box center [301, 520] width 483 height 48
click at [689, 320] on div "SĐT Người Nhận * 0919753469 Người nhận * Mr [PERSON_NAME] VP Chuyển kho * [GEOG…" at bounding box center [813, 281] width 1389 height 111
click at [190, 22] on span "Lịch sử" at bounding box center [199, 22] width 48 height 11
